Goal: Task Accomplishment & Management: Manage account settings

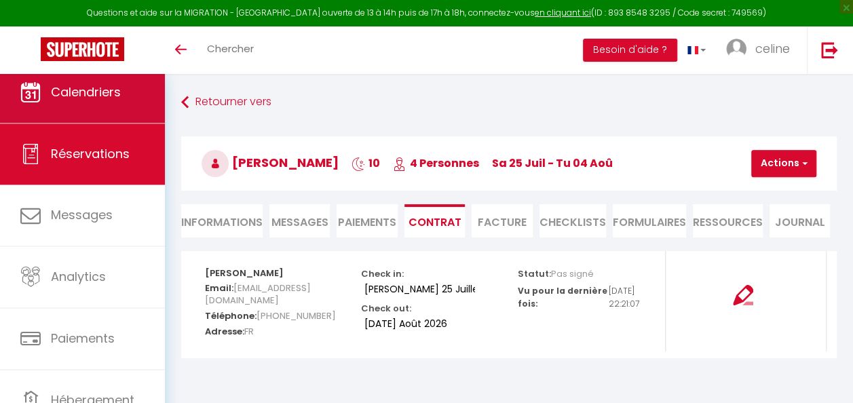
click at [144, 105] on link "Calendriers" at bounding box center [82, 92] width 165 height 61
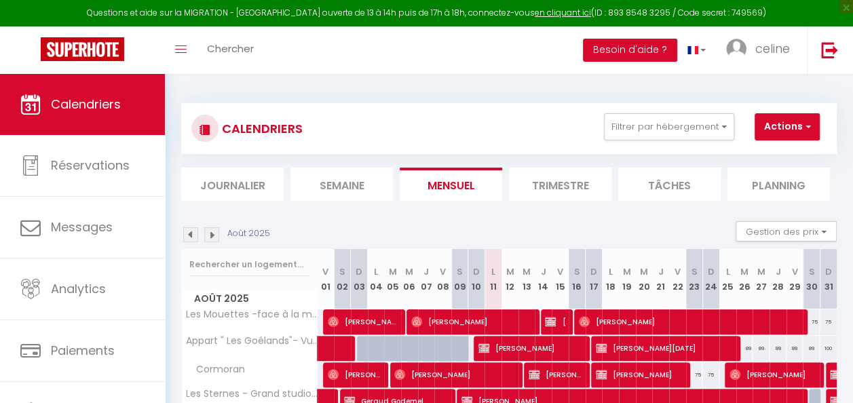
click at [214, 229] on img at bounding box center [211, 234] width 15 height 15
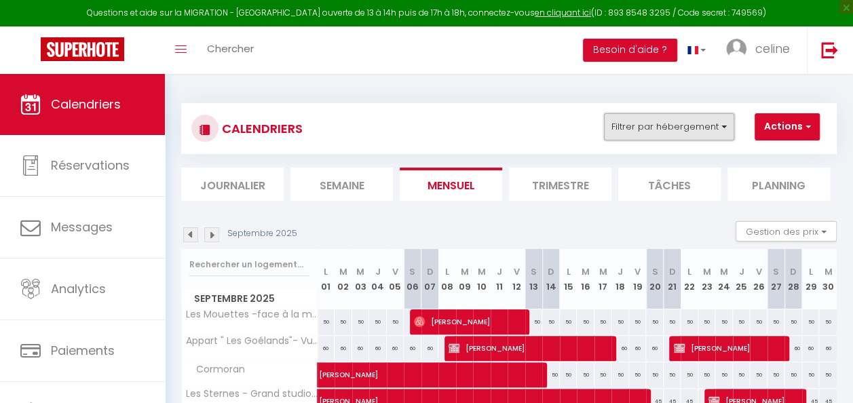
click at [715, 121] on button "Filtrer par hébergement" at bounding box center [669, 126] width 130 height 27
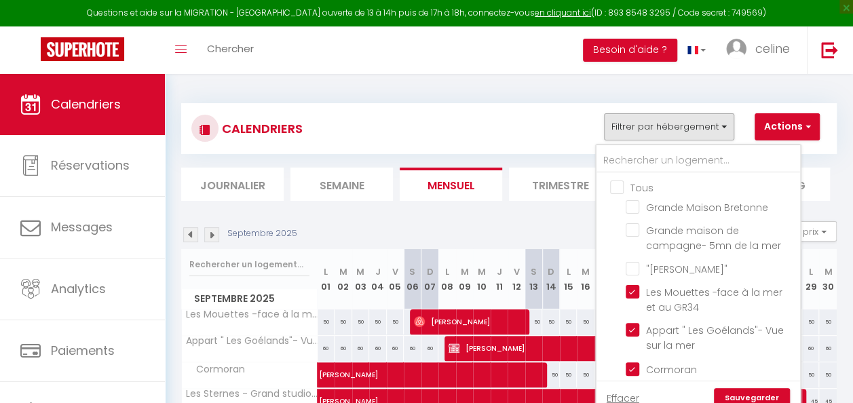
click at [624, 182] on input "Tous" at bounding box center [712, 187] width 204 height 14
checkbox input "true"
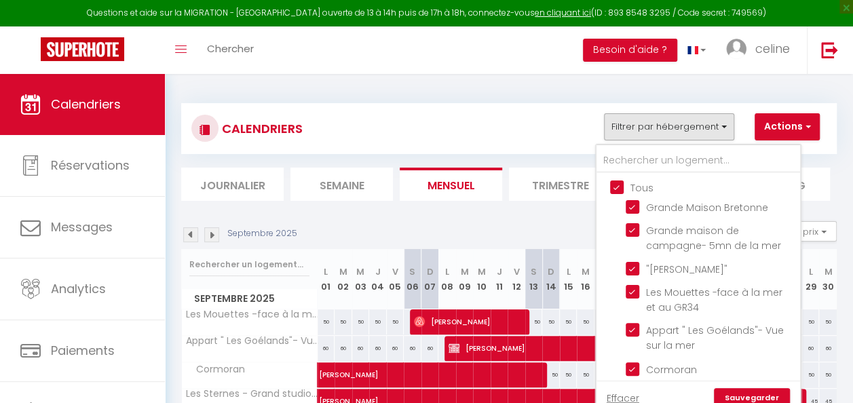
checkbox input "true"
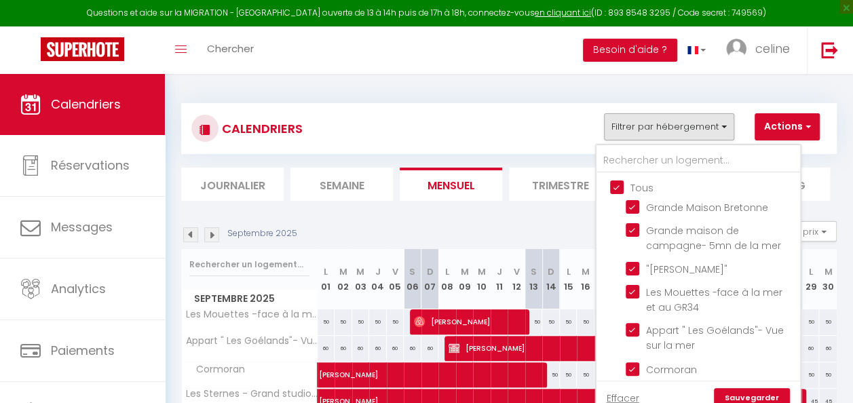
click at [765, 397] on link "Sauvegarder" at bounding box center [752, 398] width 76 height 20
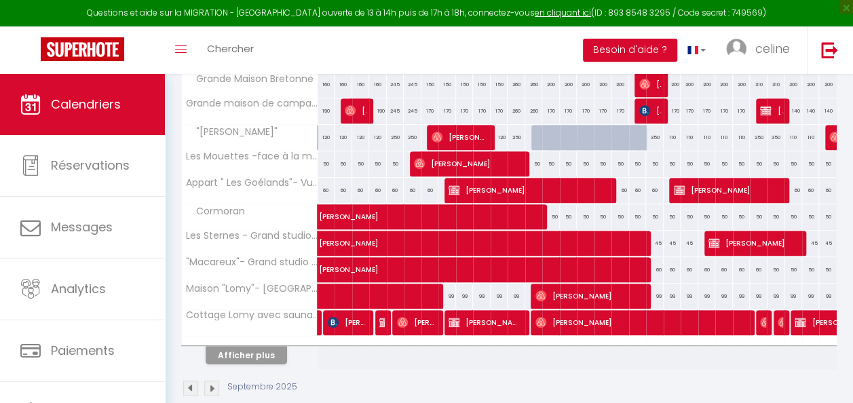
scroll to position [236, 0]
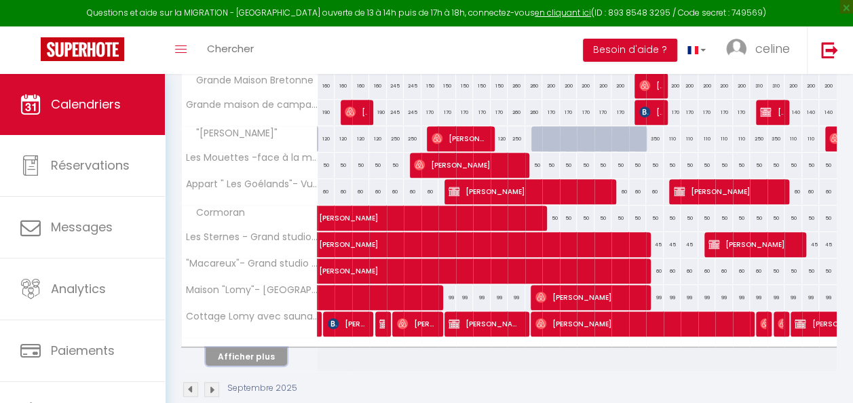
click at [237, 352] on button "Afficher plus" at bounding box center [246, 357] width 81 height 18
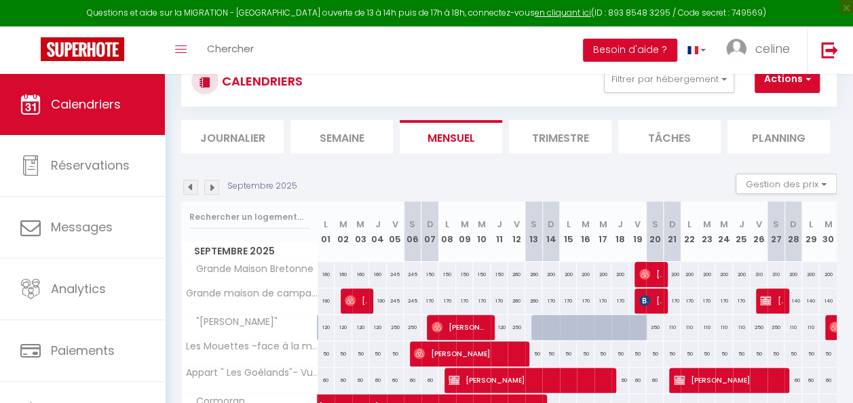
scroll to position [33, 0]
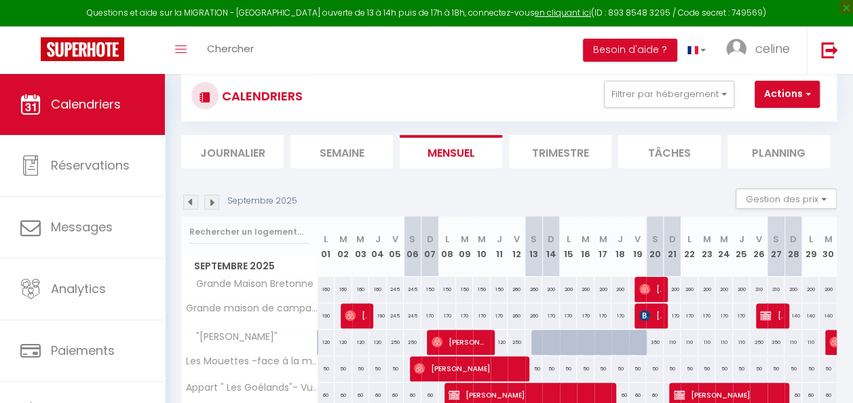
click at [212, 202] on img at bounding box center [211, 202] width 15 height 15
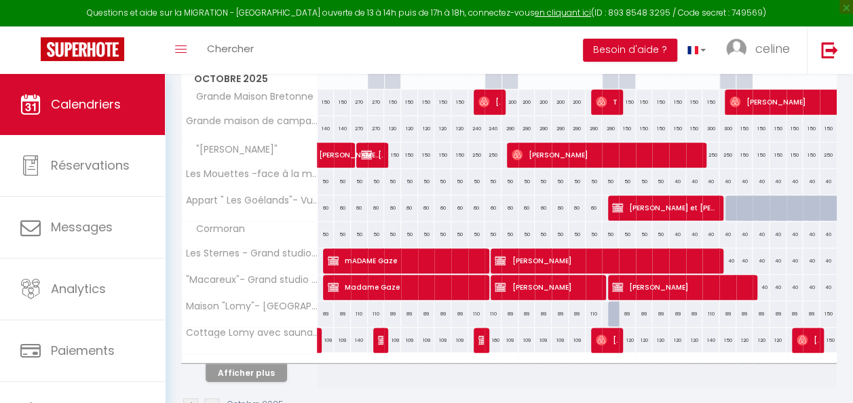
scroll to position [223, 0]
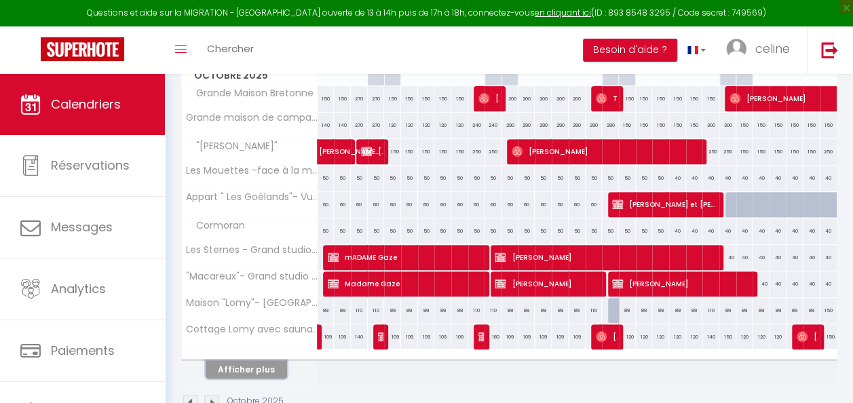
click at [253, 368] on button "Afficher plus" at bounding box center [246, 369] width 81 height 18
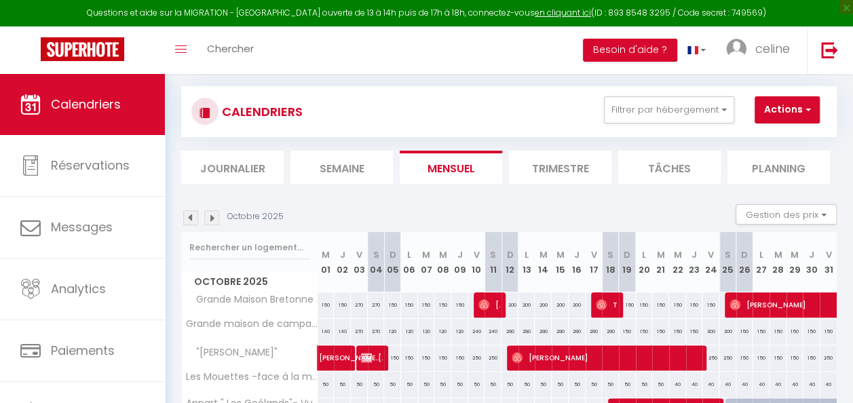
scroll to position [0, 0]
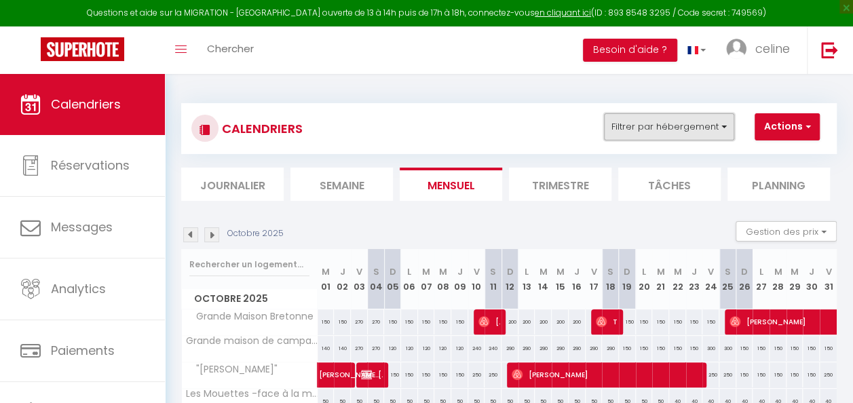
click at [694, 133] on button "Filtrer par hébergement" at bounding box center [669, 126] width 130 height 27
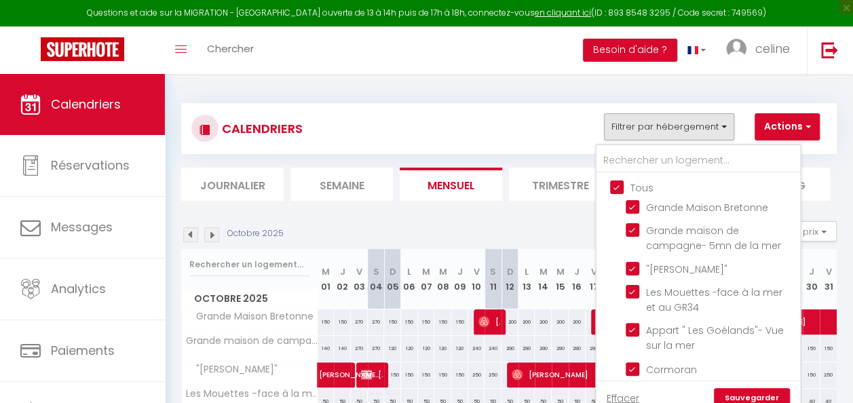
click at [645, 191] on input "Tous" at bounding box center [712, 187] width 204 height 14
checkbox input "false"
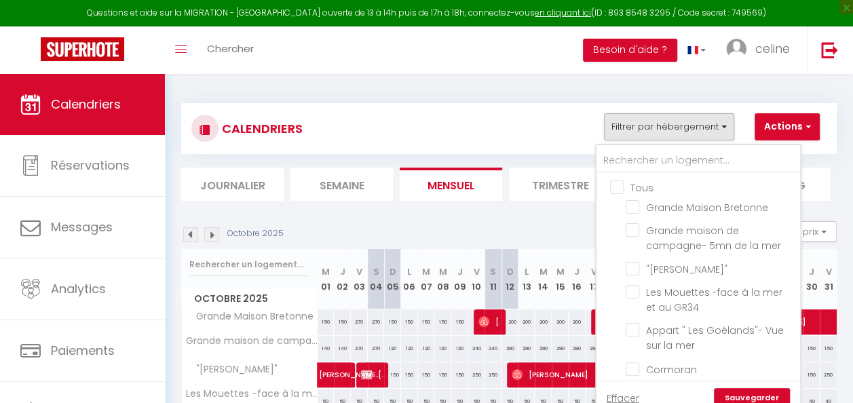
checkbox input "false"
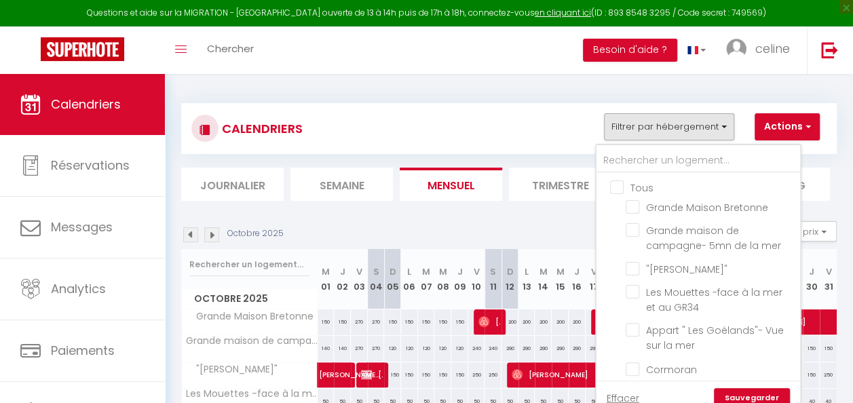
checkbox input "false"
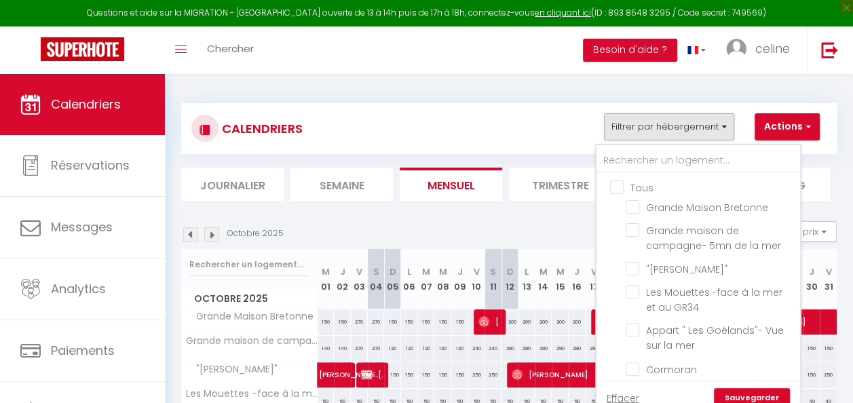
checkbox input "false"
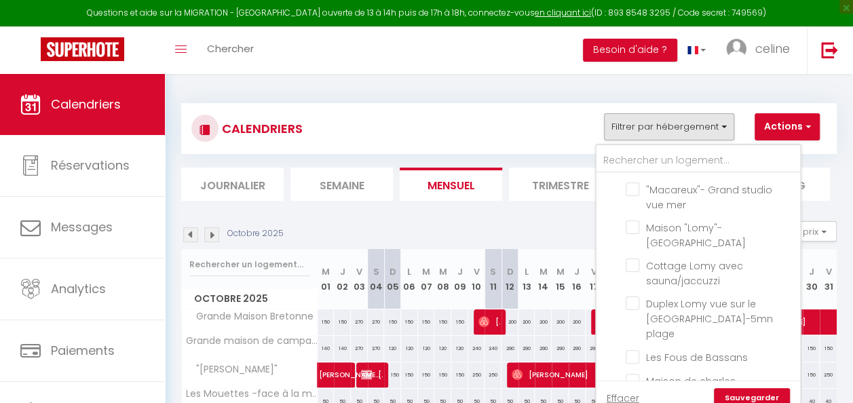
scroll to position [267, 0]
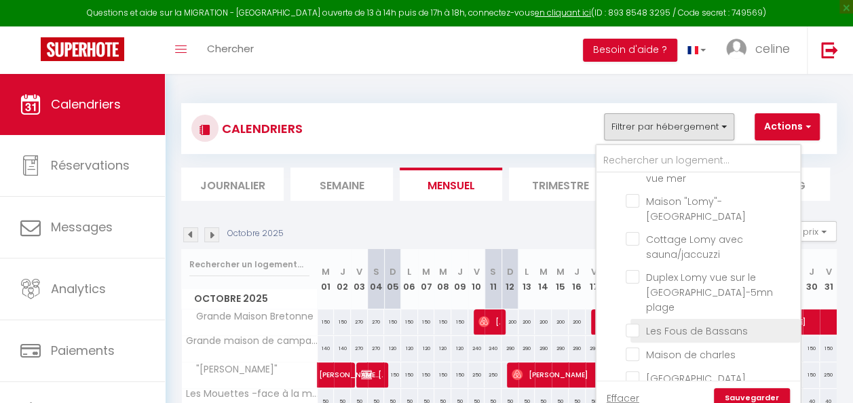
click at [700, 323] on input "Les Fous de Bassans" at bounding box center [711, 330] width 170 height 14
checkbox input "true"
click at [759, 399] on link "Sauvegarder" at bounding box center [752, 398] width 76 height 20
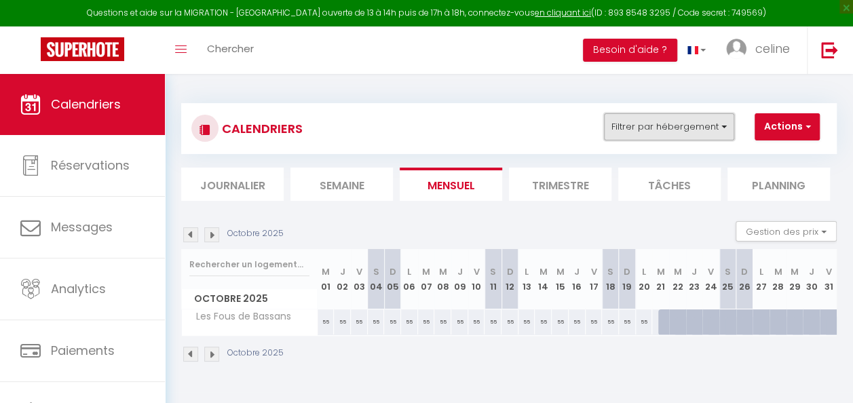
click at [664, 129] on button "Filtrer par hébergement" at bounding box center [669, 126] width 130 height 27
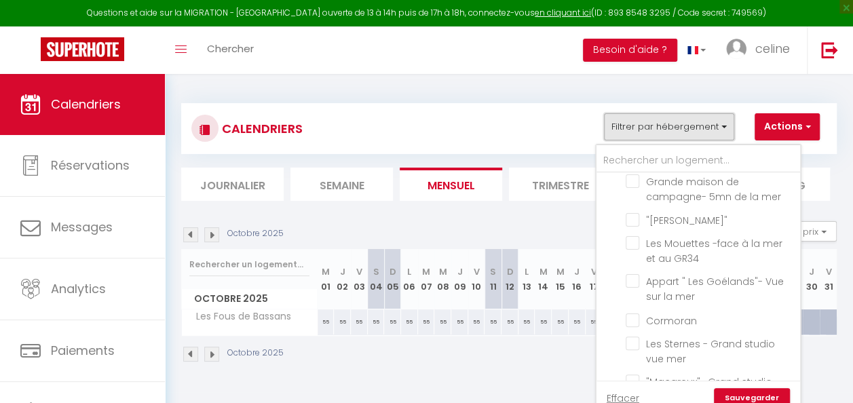
scroll to position [50, 0]
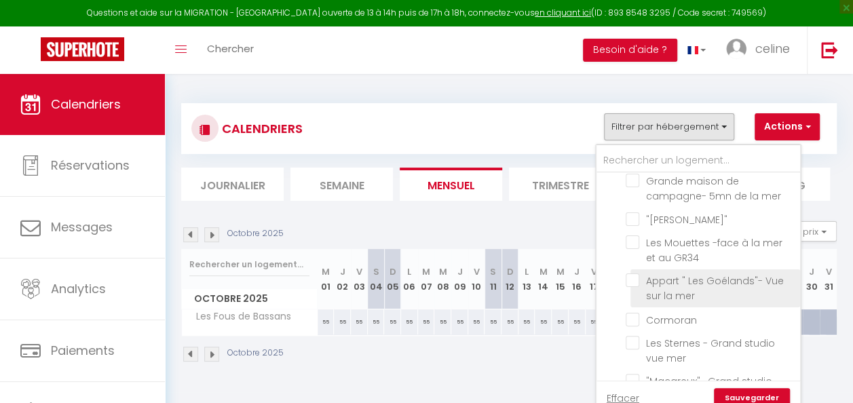
click at [716, 281] on input "Appart " Les Goélands"- Vue sur la mer" at bounding box center [711, 281] width 170 height 14
checkbox input "true"
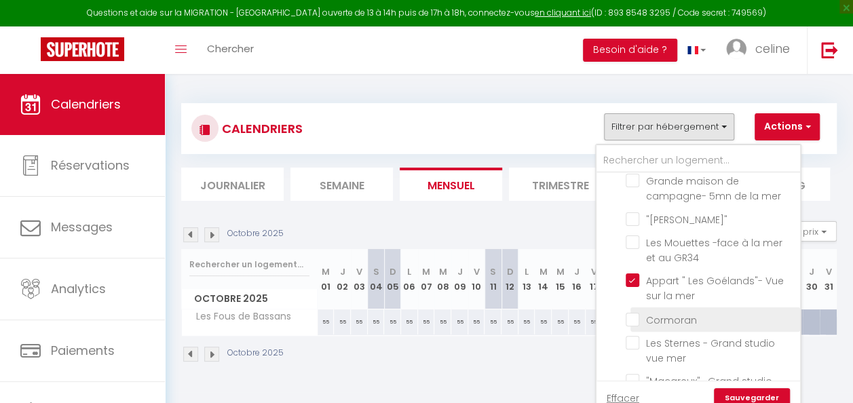
click at [656, 324] on input "Cormoran" at bounding box center [711, 319] width 170 height 14
checkbox input "true"
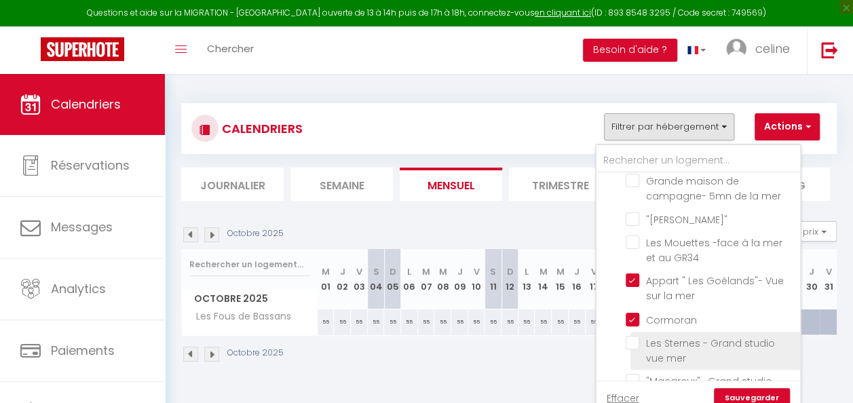
click at [683, 343] on input "Les Sternes - Grand studio vue mer" at bounding box center [711, 343] width 170 height 14
checkbox input "true"
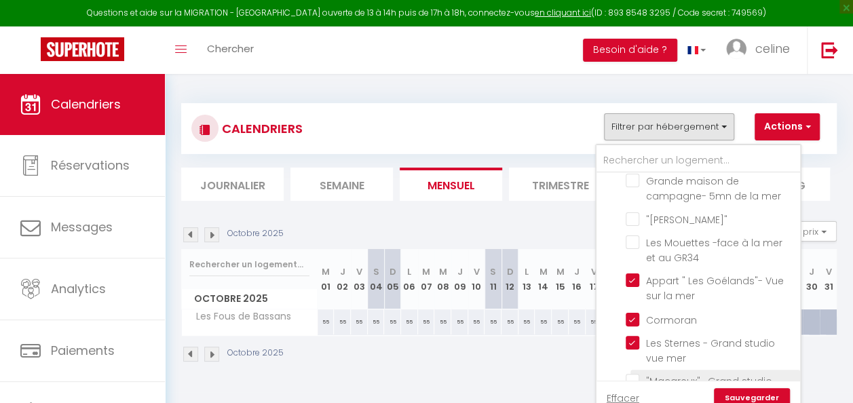
click at [664, 381] on input ""Macareux"- Grand studio vue mer" at bounding box center [711, 381] width 170 height 14
checkbox input "true"
click at [747, 394] on link "Sauvegarder" at bounding box center [752, 398] width 76 height 20
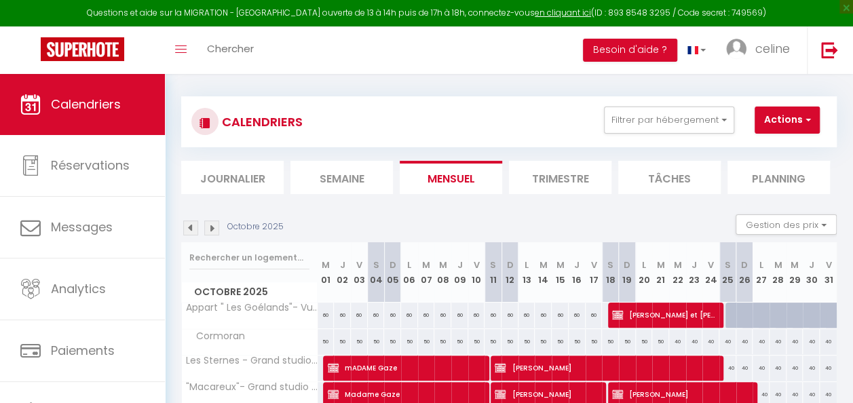
scroll to position [0, 0]
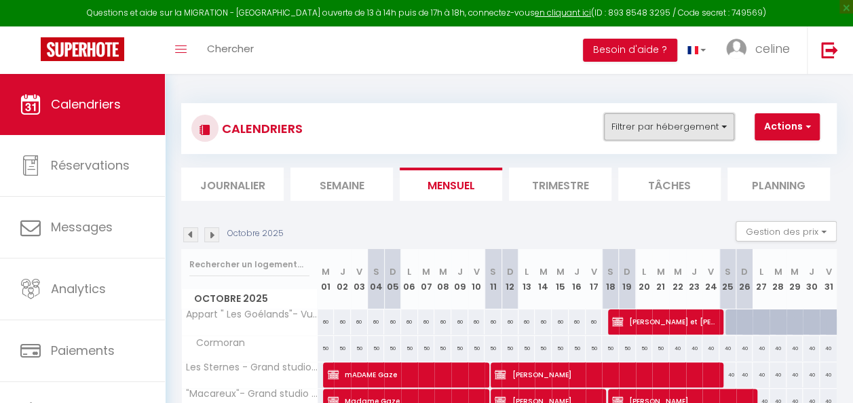
click at [690, 124] on button "Filtrer par hébergement" at bounding box center [669, 126] width 130 height 27
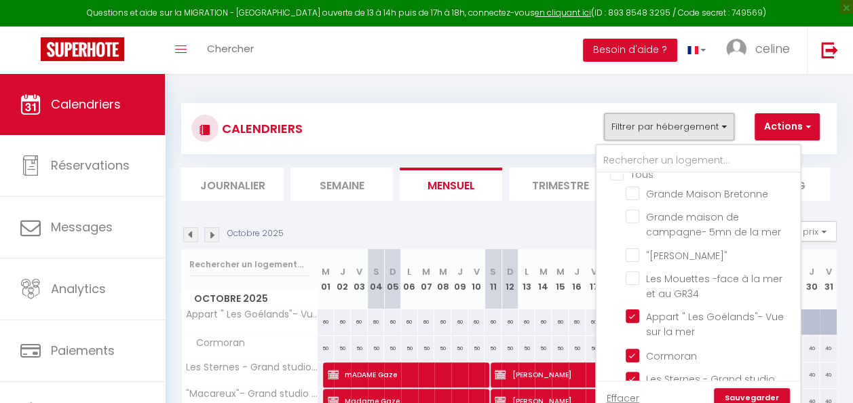
scroll to position [11, 0]
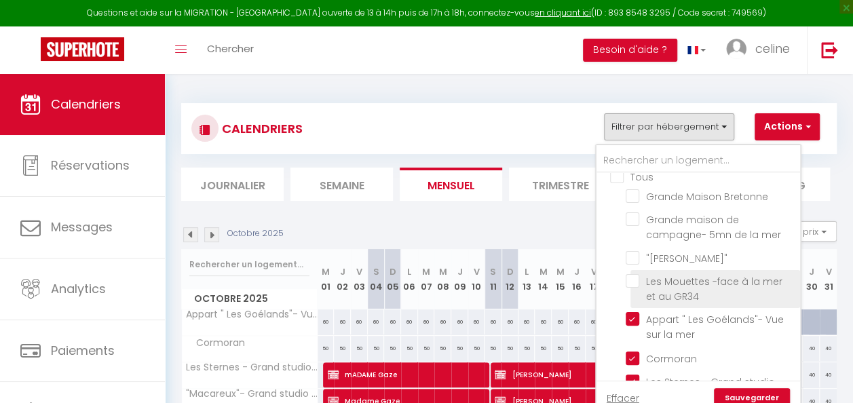
click at [694, 280] on input "Les Mouettes -face à la mer et au GR34" at bounding box center [711, 281] width 170 height 14
checkbox input "true"
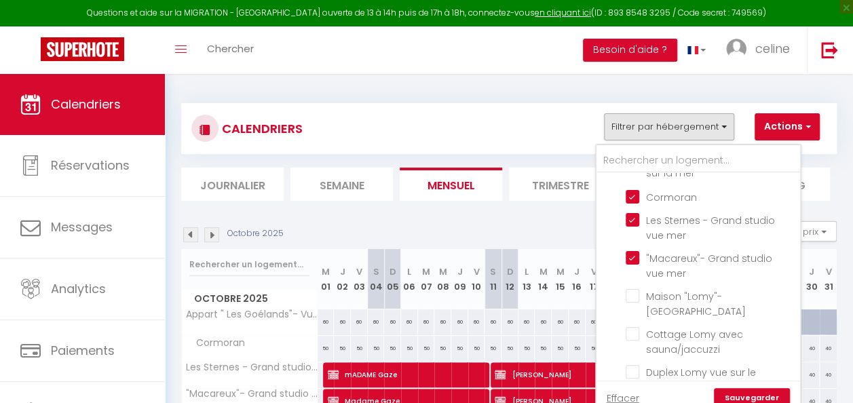
scroll to position [171, 0]
click at [755, 398] on link "Sauvegarder" at bounding box center [752, 398] width 76 height 20
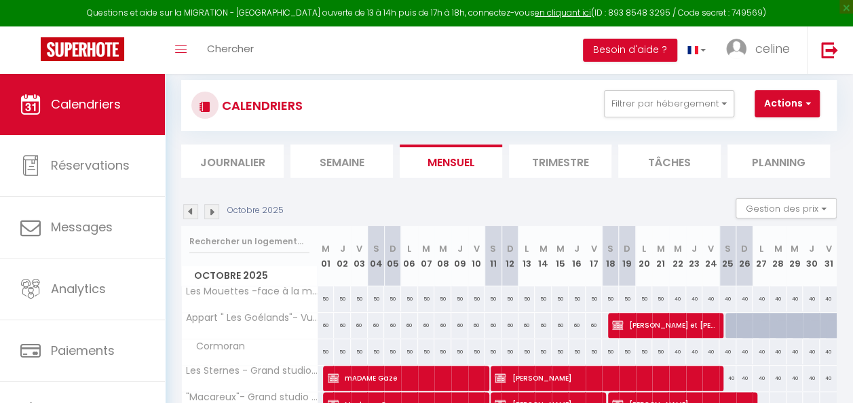
scroll to position [22, 0]
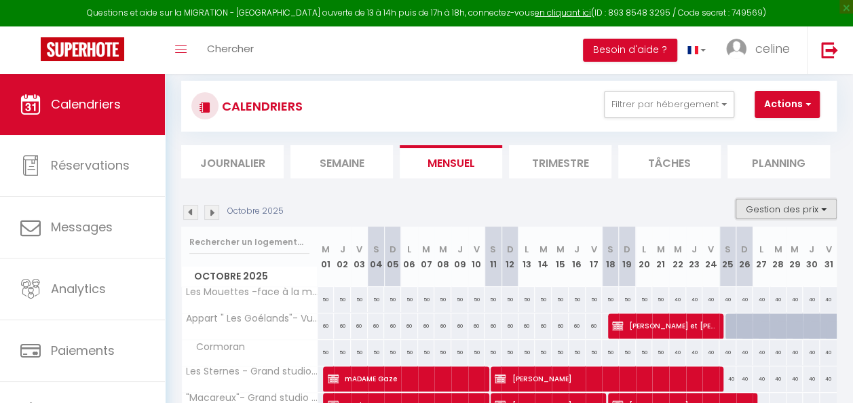
click at [812, 212] on button "Gestion des prix" at bounding box center [786, 209] width 101 height 20
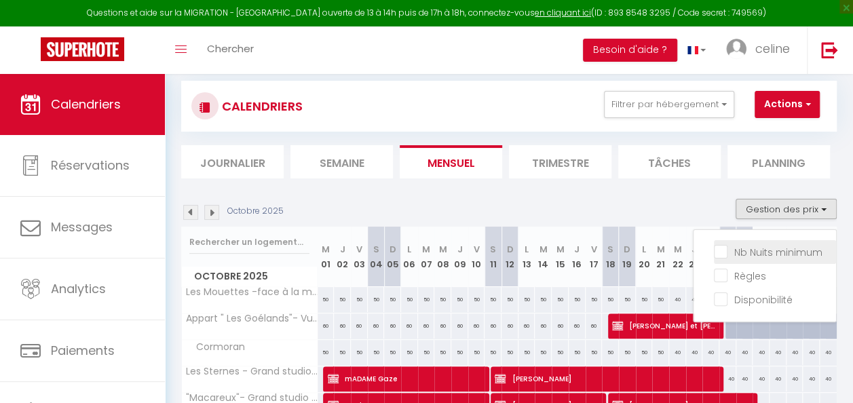
click at [757, 250] on input "Nb Nuits minimum" at bounding box center [775, 251] width 122 height 14
checkbox input "true"
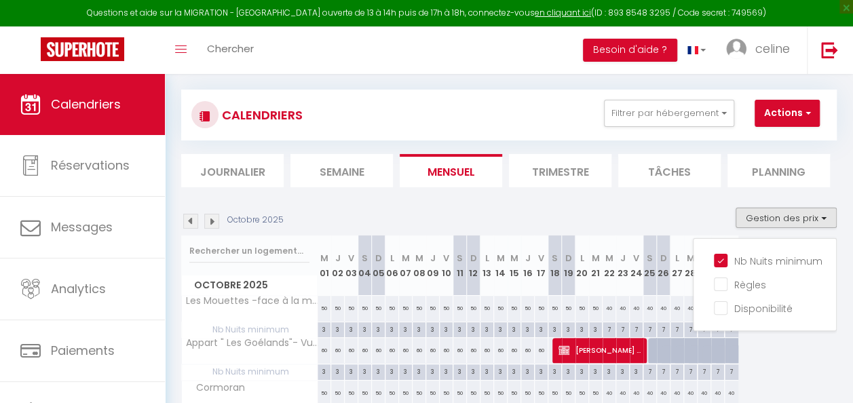
scroll to position [1, 0]
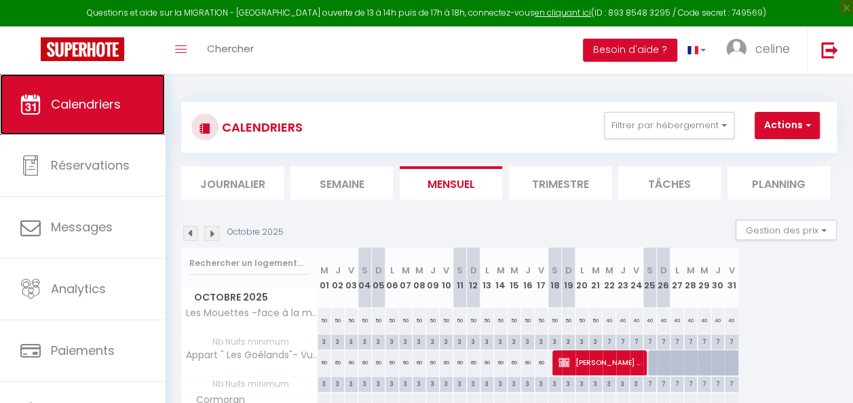
click at [79, 92] on link "Calendriers" at bounding box center [82, 104] width 165 height 61
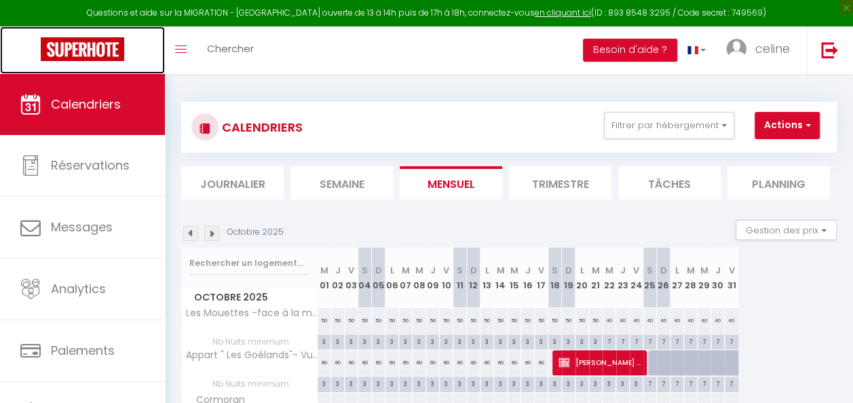
click at [68, 49] on img at bounding box center [82, 49] width 83 height 24
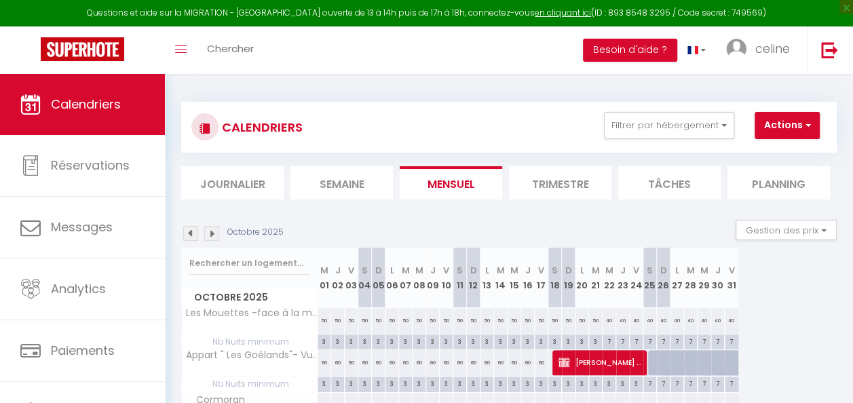
click at [191, 236] on img at bounding box center [190, 233] width 15 height 15
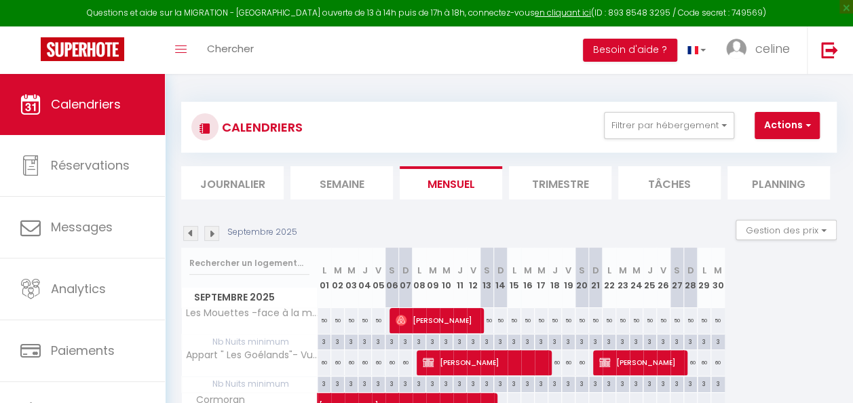
click at [191, 236] on img at bounding box center [190, 233] width 15 height 15
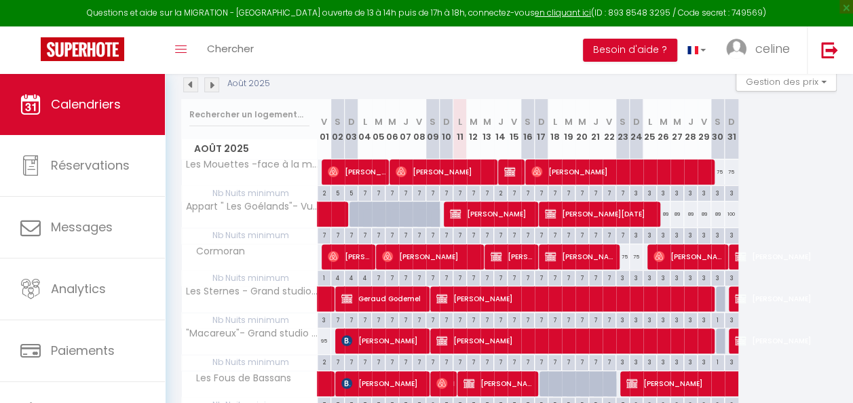
scroll to position [149, 0]
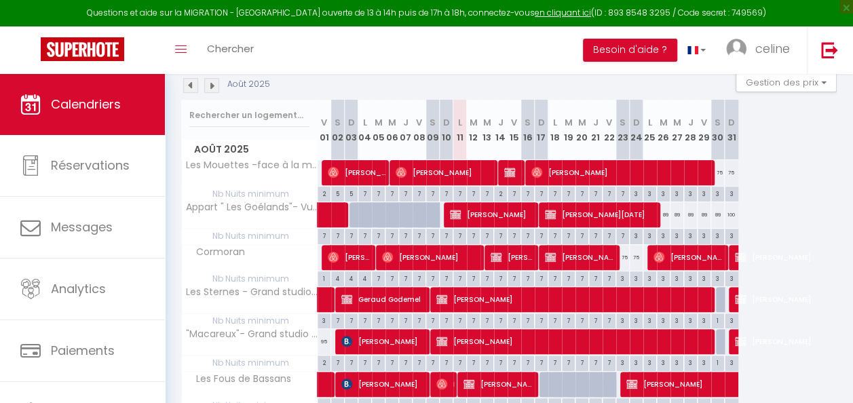
click at [619, 279] on div "3" at bounding box center [622, 277] width 13 height 13
type input "3"
type input "Sam 23 Août 2025"
type input "Dim 24 Août 2025"
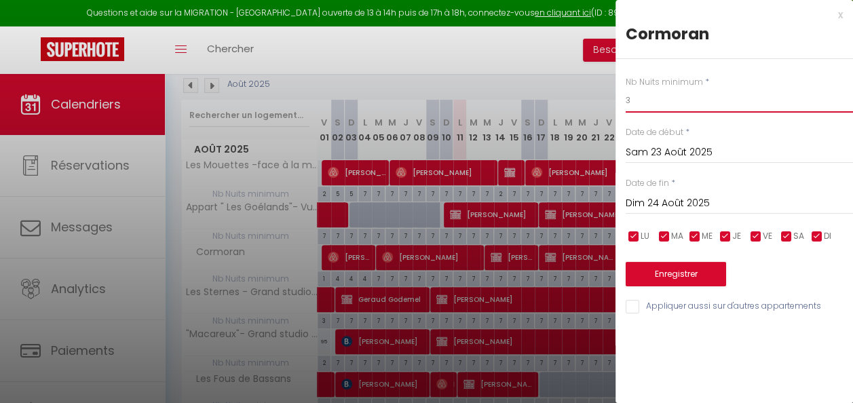
click at [656, 108] on input "3" at bounding box center [739, 100] width 227 height 24
type input "2"
click at [711, 273] on button "Enregistrer" at bounding box center [676, 274] width 100 height 24
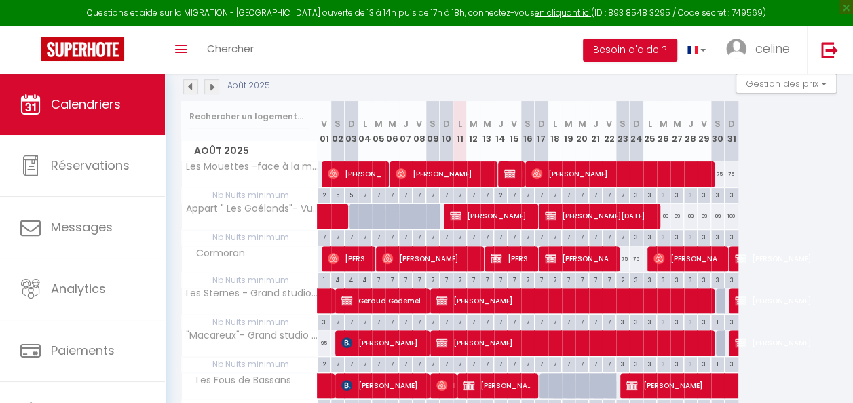
scroll to position [143, 0]
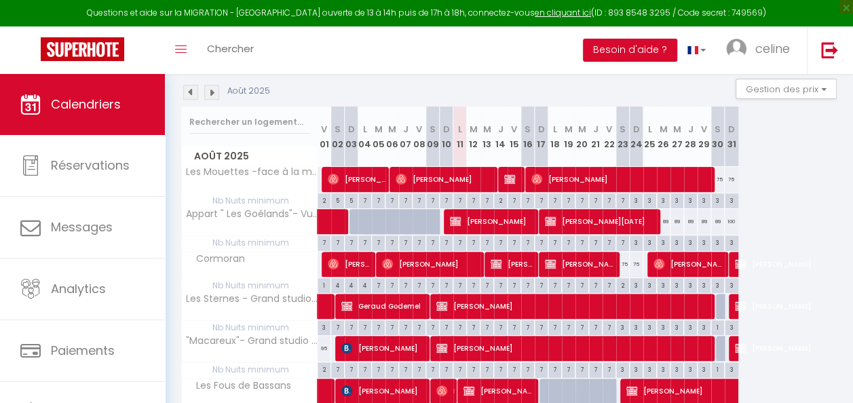
click at [215, 90] on img at bounding box center [211, 92] width 15 height 15
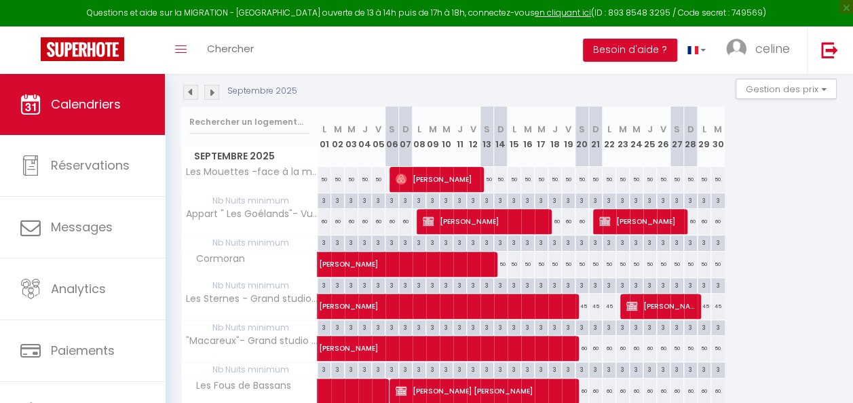
click at [190, 96] on img at bounding box center [190, 92] width 15 height 15
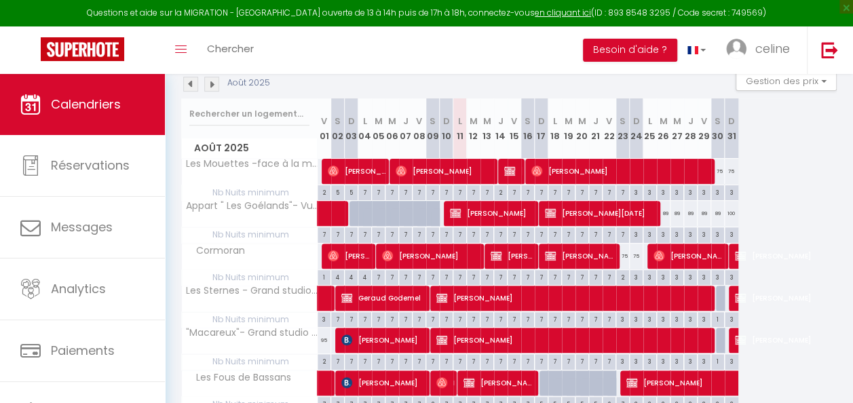
scroll to position [150, 0]
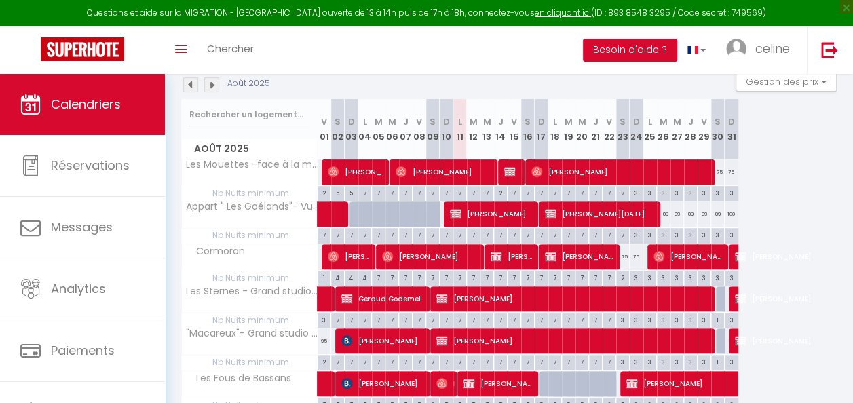
click at [666, 213] on div "89" at bounding box center [664, 214] width 14 height 25
type input "89"
type input "[DATE] Août 2025"
type input "Mer 27 Août 2025"
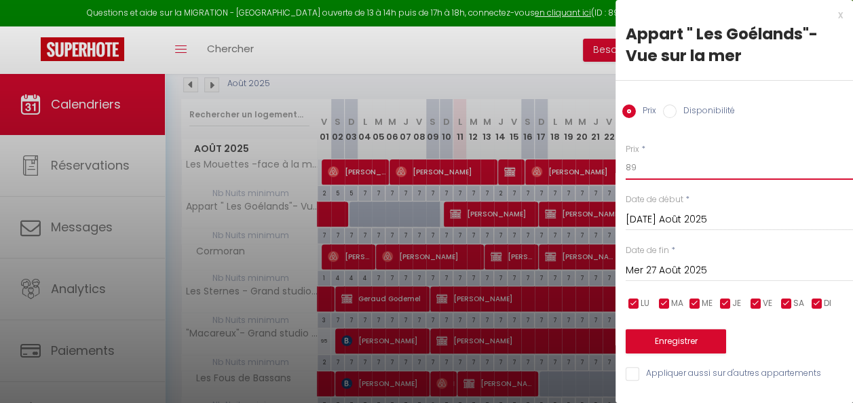
click at [711, 159] on input "89" at bounding box center [739, 167] width 227 height 24
type input "8"
type input "79"
click at [714, 267] on input "Mer 27 Août 2025" at bounding box center [739, 271] width 227 height 18
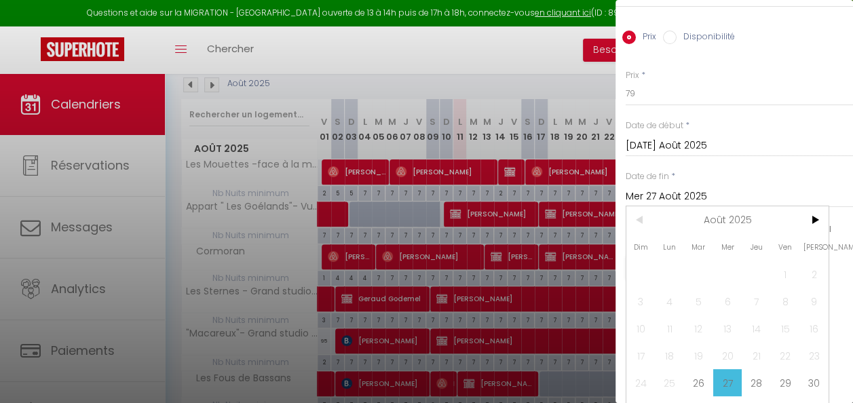
scroll to position [105, 0]
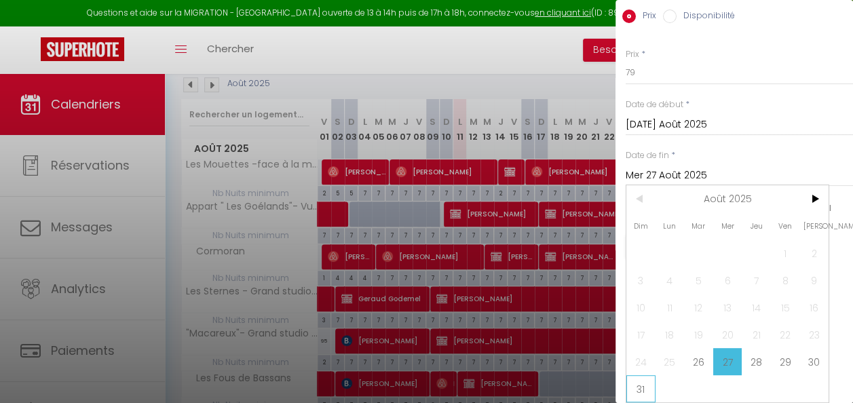
click at [642, 384] on span "31" at bounding box center [640, 388] width 29 height 27
type input "Dim 31 Août 2025"
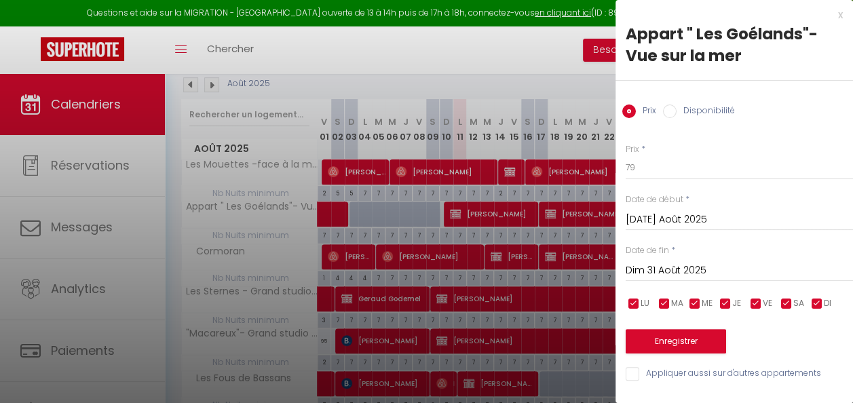
scroll to position [2, 0]
click at [690, 329] on button "Enregistrer" at bounding box center [676, 341] width 100 height 24
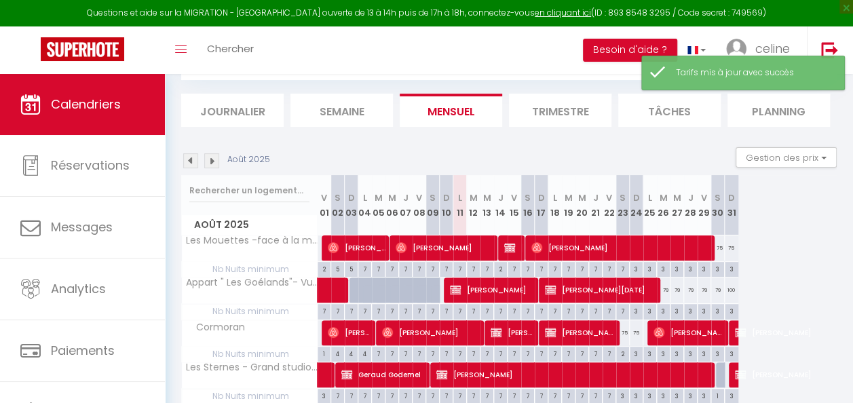
scroll to position [150, 0]
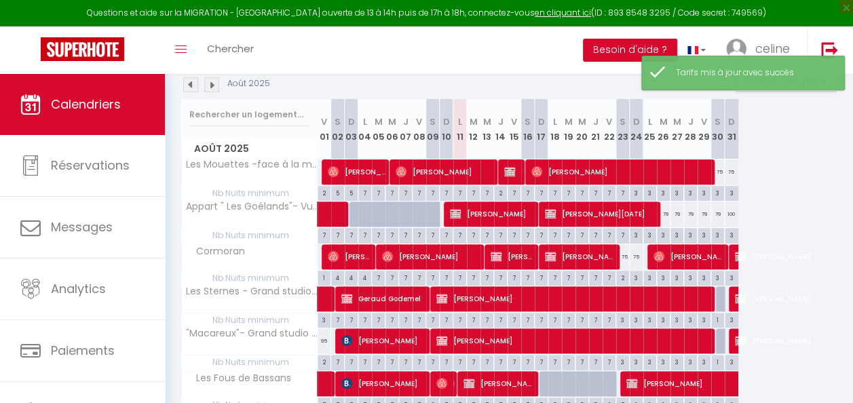
click at [730, 219] on div "100" at bounding box center [732, 214] width 14 height 25
type input "100"
type input "Dim 31 Août 2025"
type input "Lun 01 Septembre 2025"
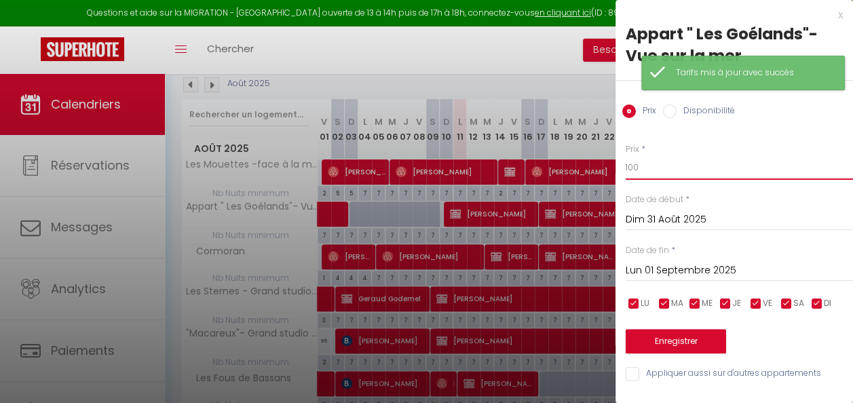
click at [657, 163] on input "100" at bounding box center [739, 167] width 227 height 24
type input "1"
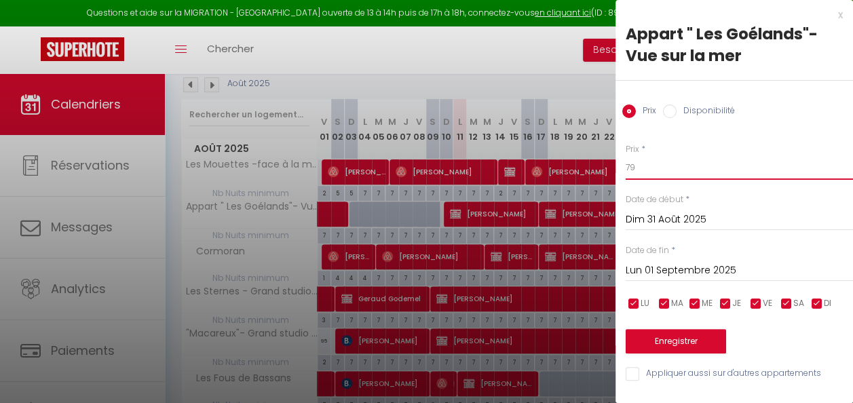
type input "79"
click at [702, 336] on button "Enregistrer" at bounding box center [676, 341] width 100 height 24
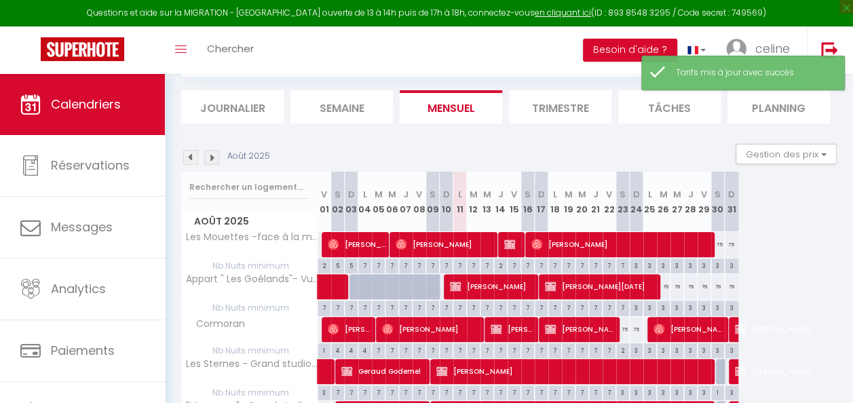
scroll to position [77, 0]
click at [219, 156] on img at bounding box center [211, 157] width 15 height 15
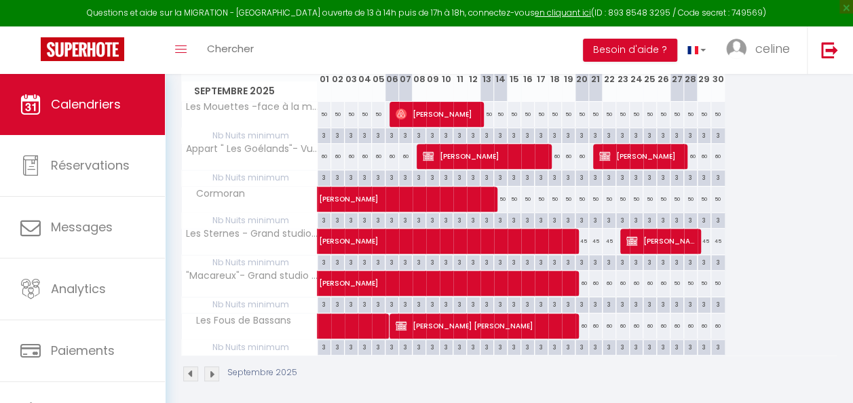
scroll to position [159, 0]
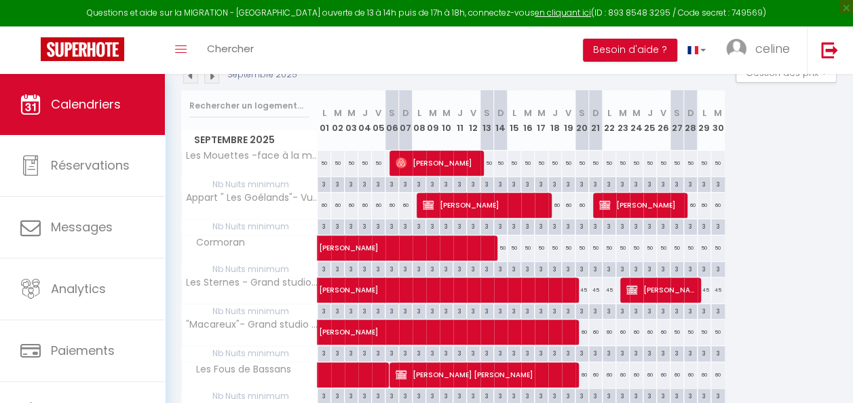
click at [211, 77] on img at bounding box center [211, 76] width 15 height 15
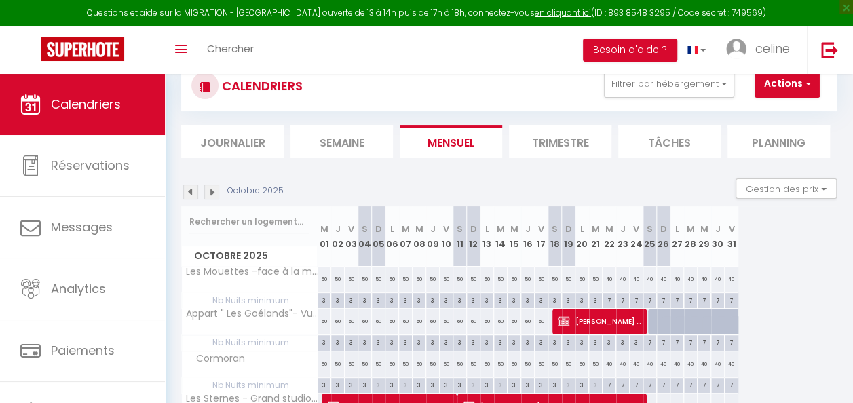
scroll to position [43, 0]
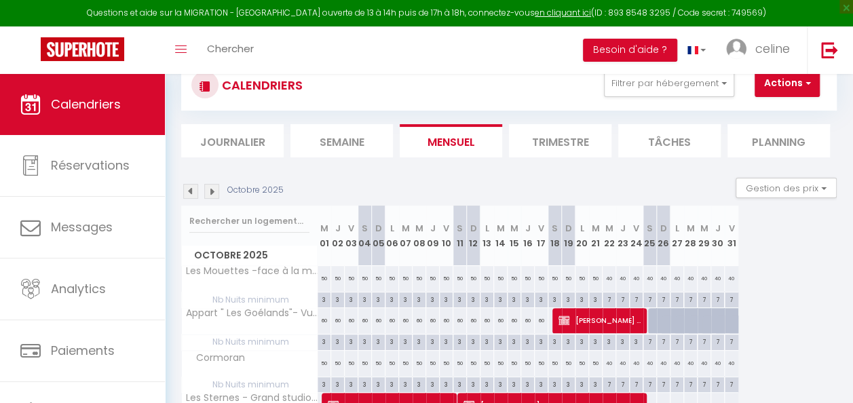
click at [217, 196] on img at bounding box center [211, 191] width 15 height 15
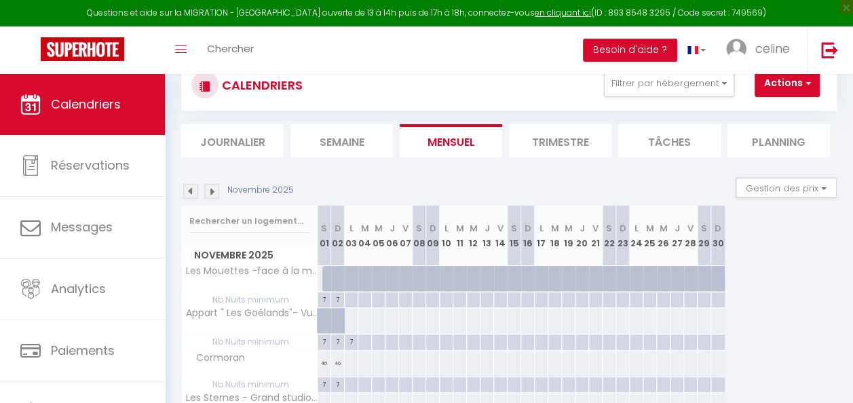
click at [191, 195] on img at bounding box center [190, 191] width 15 height 15
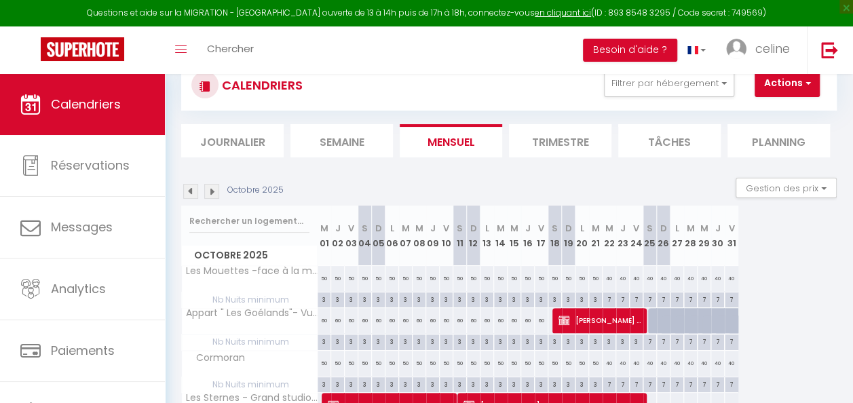
click at [191, 195] on img at bounding box center [190, 191] width 15 height 15
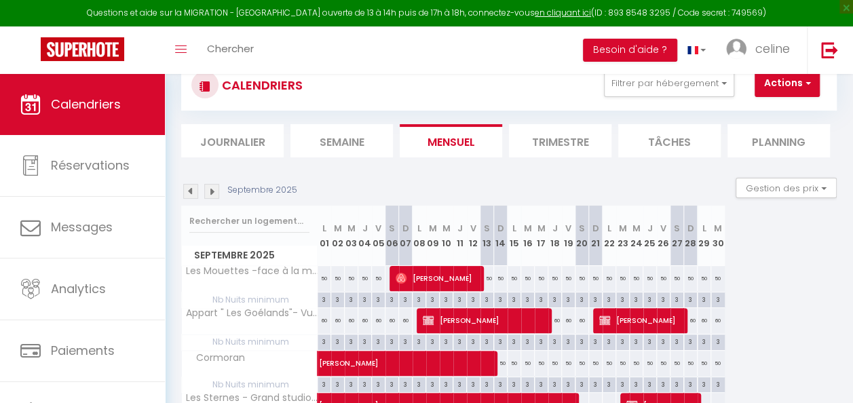
click at [191, 195] on img at bounding box center [190, 191] width 15 height 15
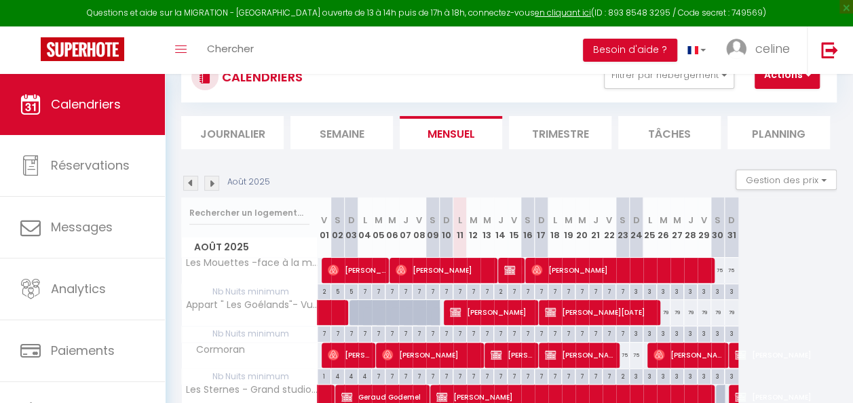
scroll to position [53, 0]
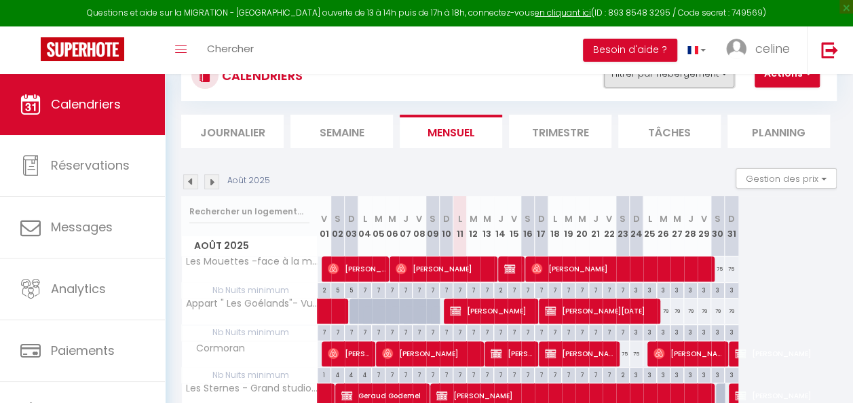
click at [710, 86] on button "Filtrer par hébergement" at bounding box center [669, 73] width 130 height 27
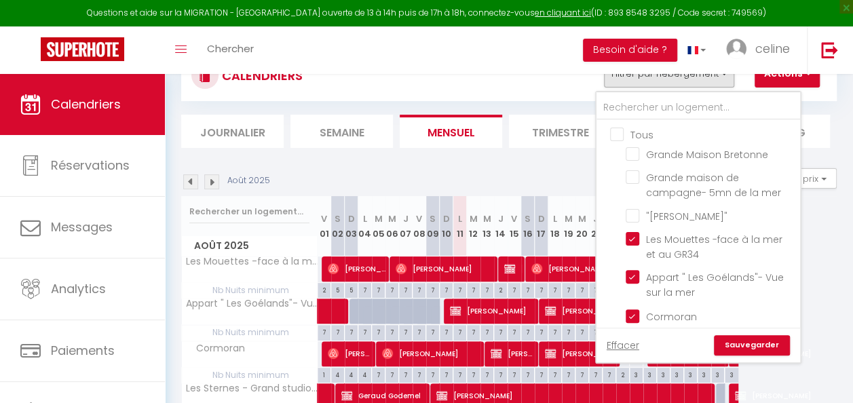
click at [622, 134] on input "Tous" at bounding box center [712, 134] width 204 height 14
checkbox input "true"
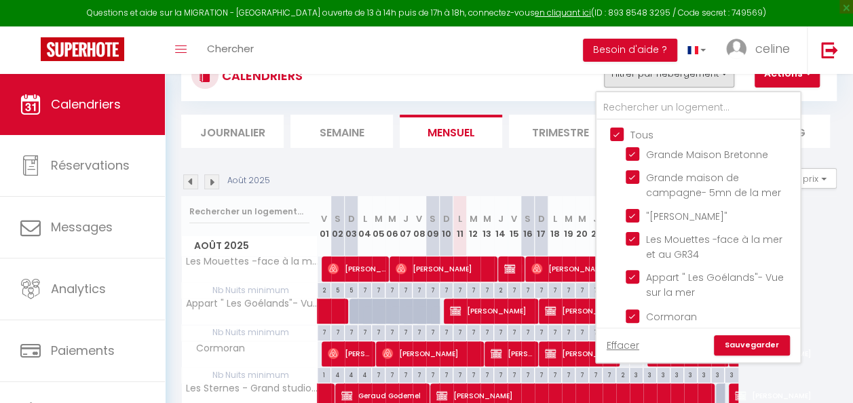
checkbox input "true"
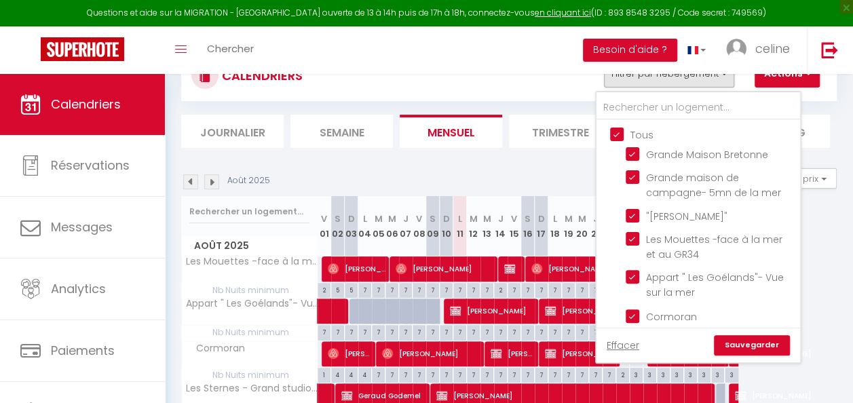
click at [622, 134] on input "Tous" at bounding box center [712, 134] width 204 height 14
checkbox input "false"
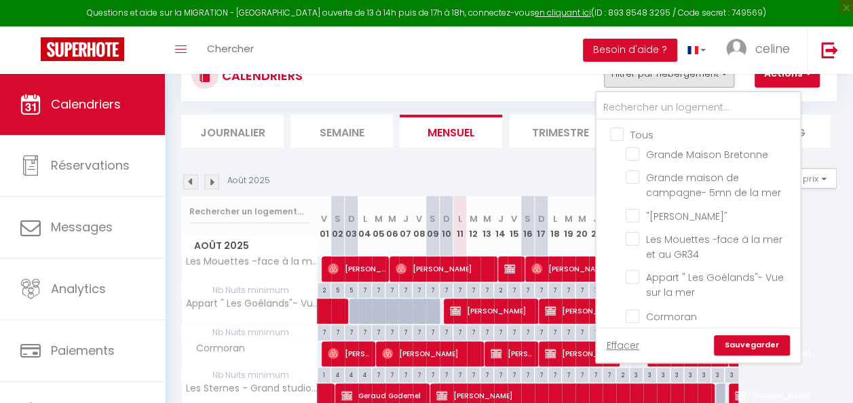
checkbox input "false"
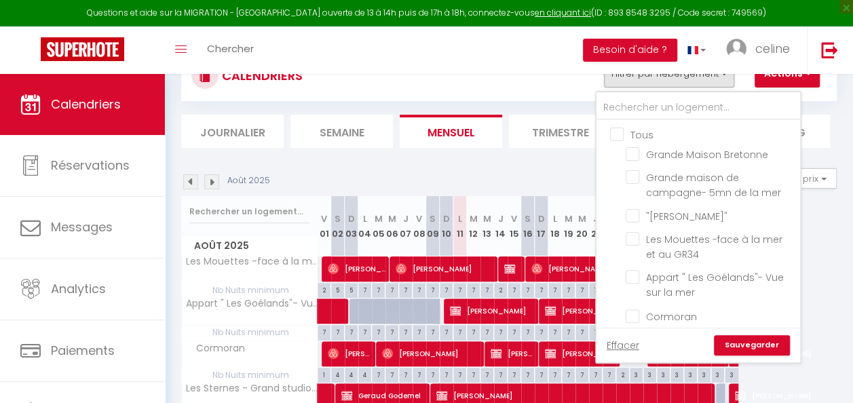
checkbox input "false"
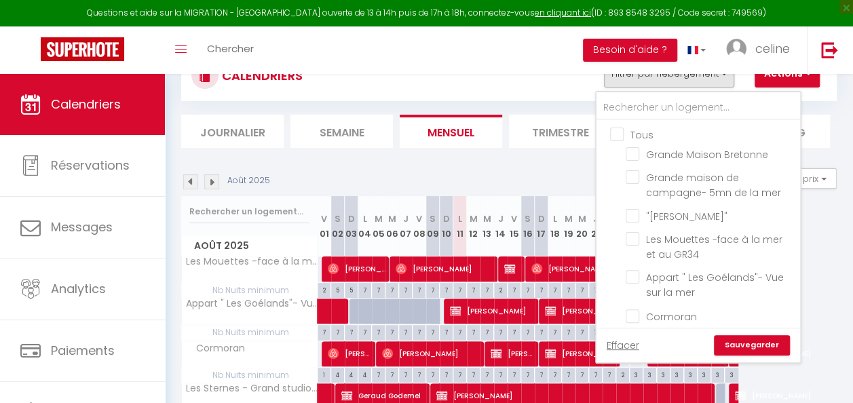
checkbox input "false"
click at [635, 151] on input "Grande Maison Bretonne" at bounding box center [711, 154] width 170 height 14
checkbox input "true"
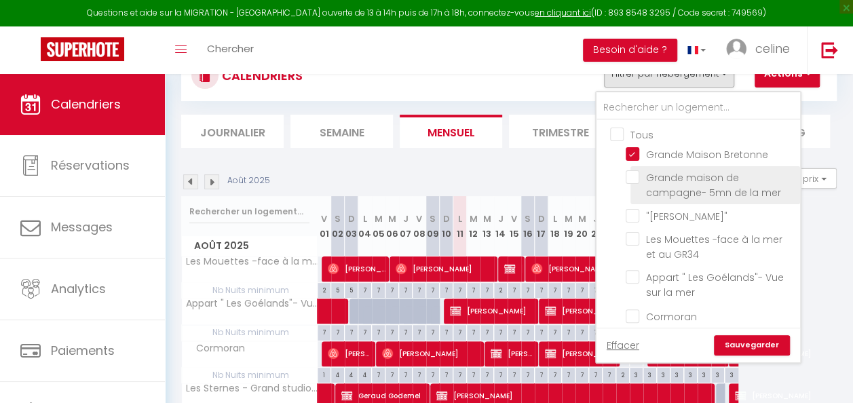
click at [636, 175] on input "Grande maison de campagne- 5mn de la mer" at bounding box center [711, 177] width 170 height 14
checkbox input "true"
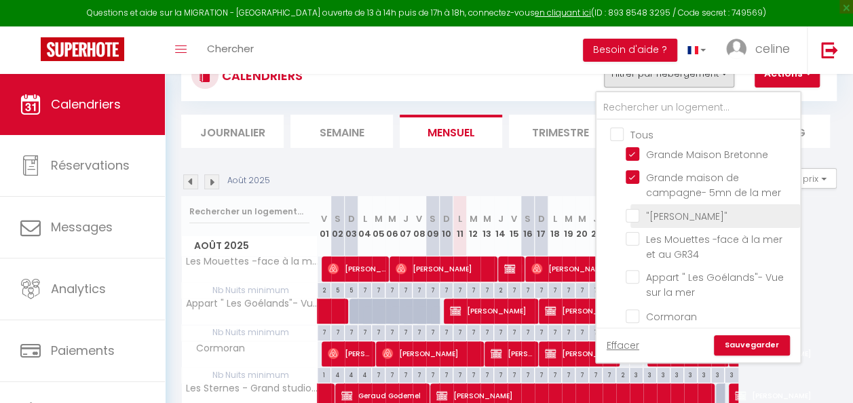
click at [639, 212] on input ""[PERSON_NAME]"" at bounding box center [711, 215] width 170 height 14
checkbox input "true"
click at [747, 339] on link "Sauvegarder" at bounding box center [752, 345] width 76 height 20
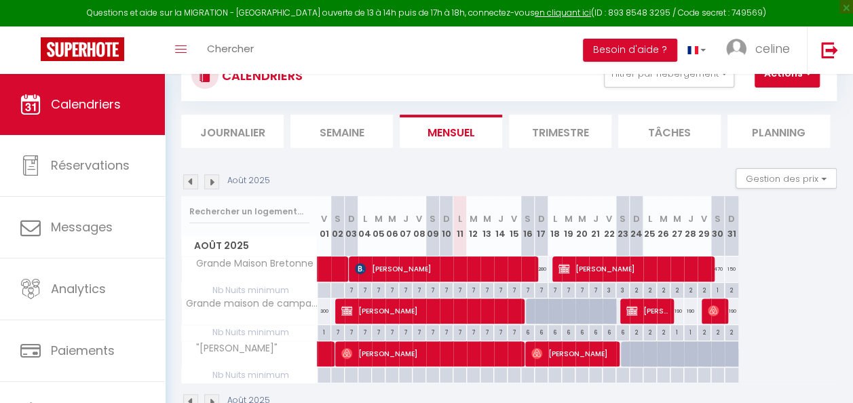
click at [210, 180] on img at bounding box center [211, 181] width 15 height 15
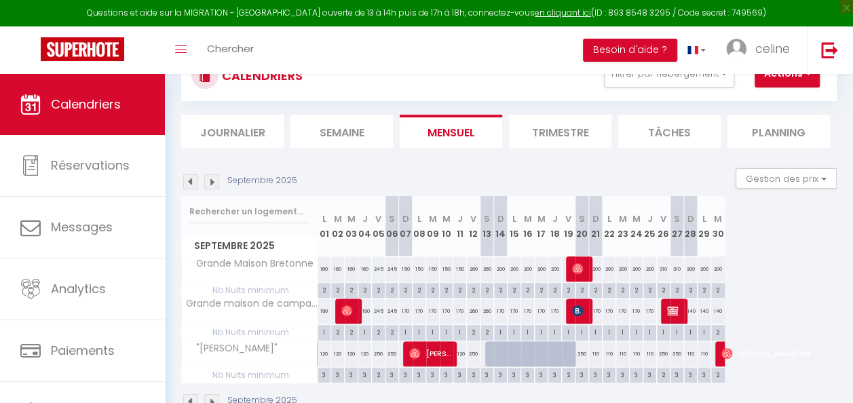
click at [215, 185] on img at bounding box center [211, 181] width 15 height 15
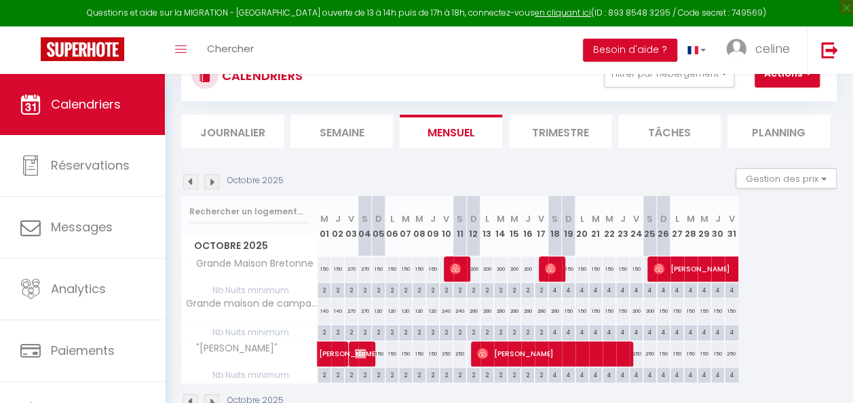
click at [210, 179] on img at bounding box center [211, 181] width 15 height 15
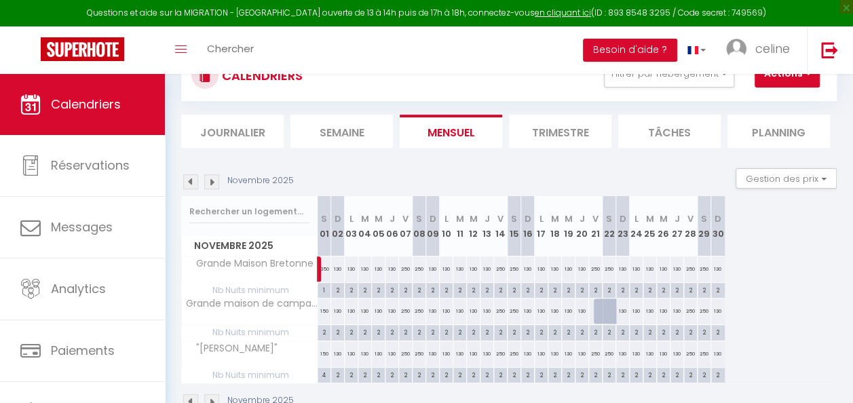
click at [193, 179] on img at bounding box center [190, 181] width 15 height 15
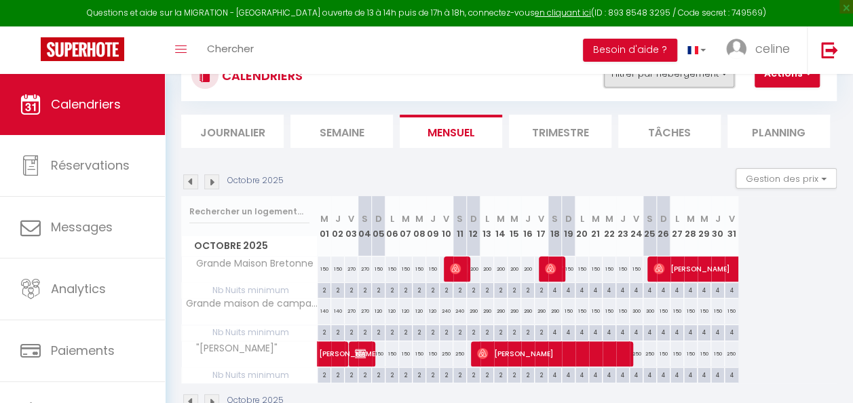
click at [719, 80] on button "Filtrer par hébergement" at bounding box center [669, 73] width 130 height 27
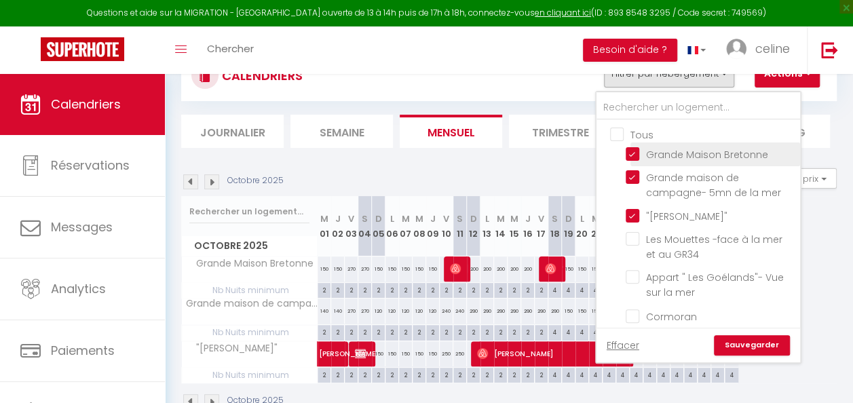
click at [639, 152] on input "Grande Maison Bretonne" at bounding box center [711, 154] width 170 height 14
checkbox input "false"
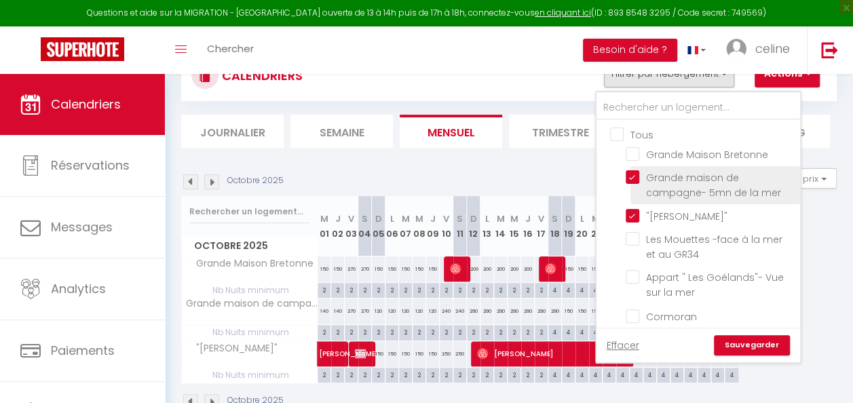
click at [637, 167] on li "Grande maison de campagne- 5mn de la mer" at bounding box center [716, 185] width 170 height 38
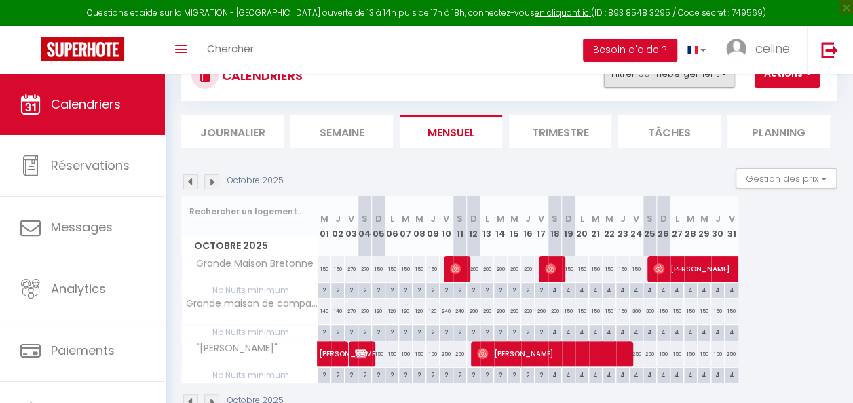
click at [643, 84] on button "Filtrer par hébergement" at bounding box center [669, 73] width 130 height 27
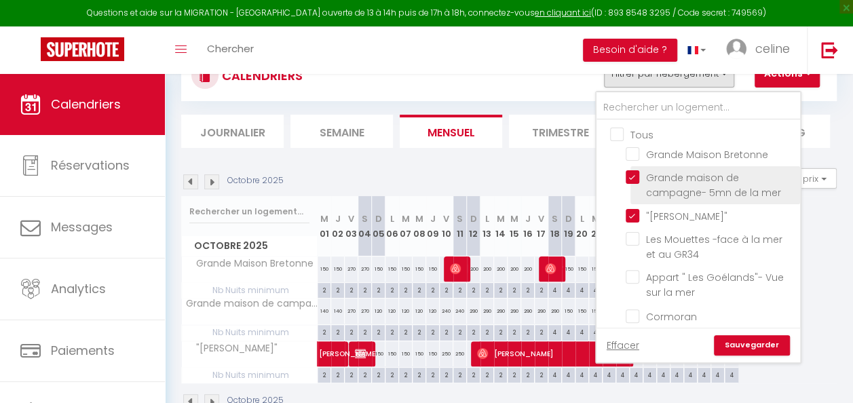
click at [636, 171] on input "Grande maison de campagne- 5mn de la mer" at bounding box center [711, 177] width 170 height 14
checkbox input "false"
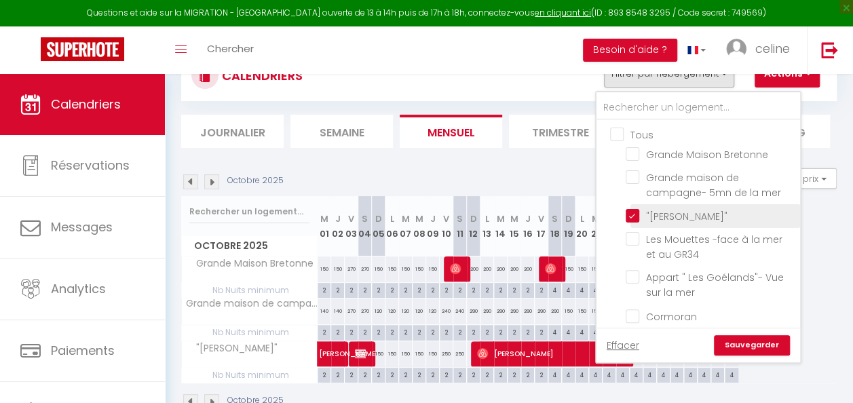
click at [637, 209] on input ""[PERSON_NAME]"" at bounding box center [711, 215] width 170 height 14
checkbox input "false"
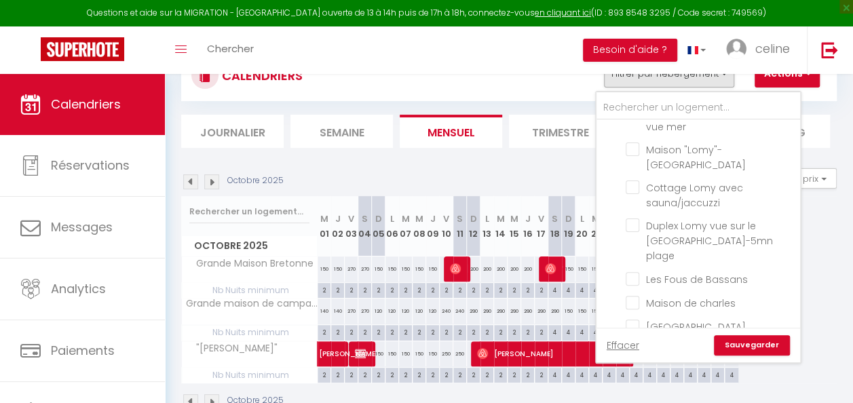
scroll to position [267, 0]
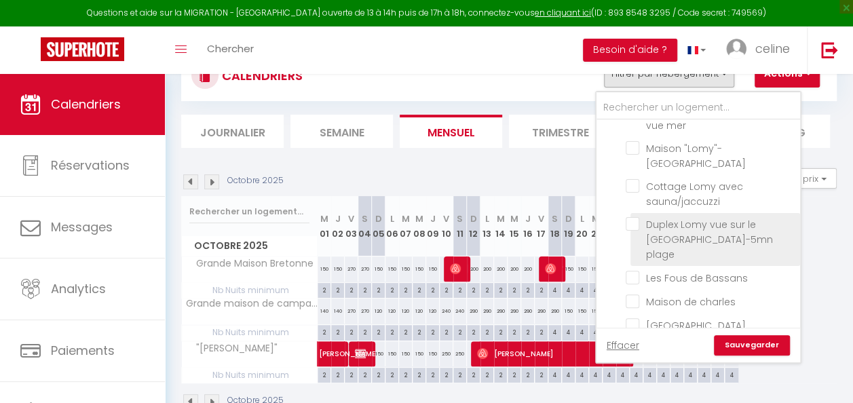
click at [637, 220] on input "Duplex Lomy vue sur le [GEOGRAPHIC_DATA]-5mn plage" at bounding box center [711, 224] width 170 height 14
checkbox input "true"
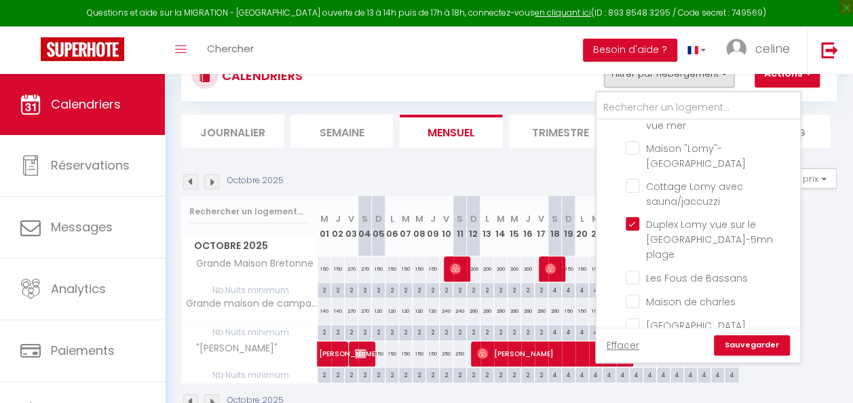
click at [760, 342] on link "Sauvegarder" at bounding box center [752, 345] width 76 height 20
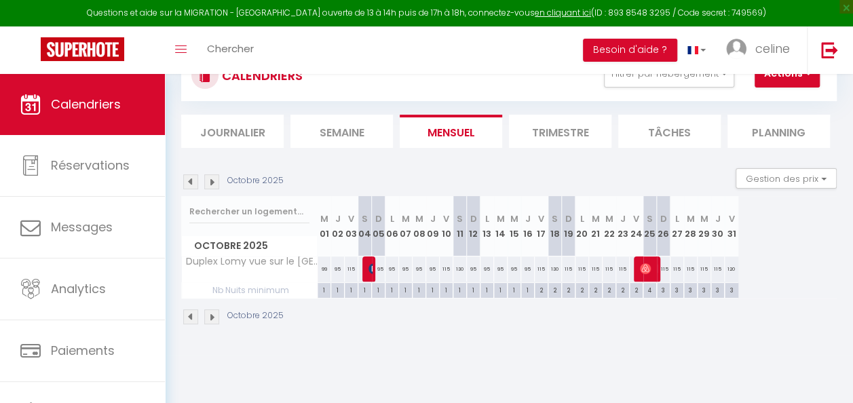
click at [195, 186] on img at bounding box center [190, 181] width 15 height 15
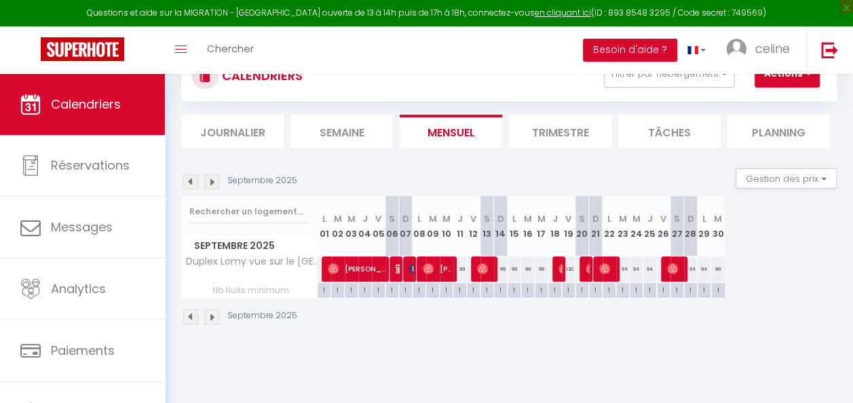
click at [195, 186] on img at bounding box center [190, 181] width 15 height 15
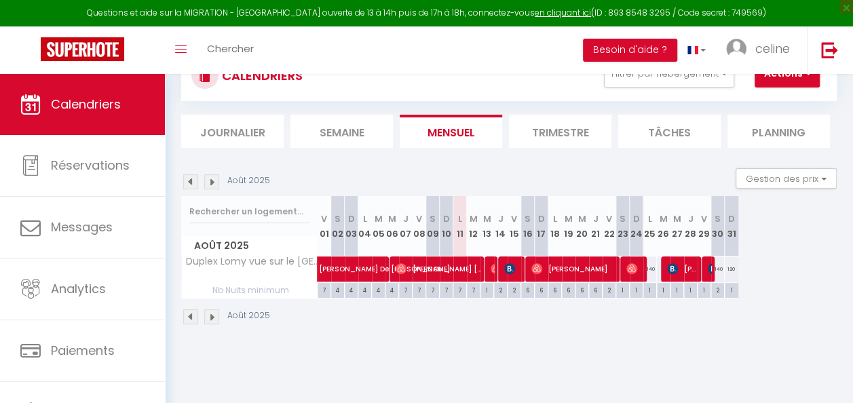
click at [732, 267] on div "120" at bounding box center [732, 269] width 14 height 25
type input "120"
type input "Dim 31 Août 2025"
type input "Lun 01 Septembre 2025"
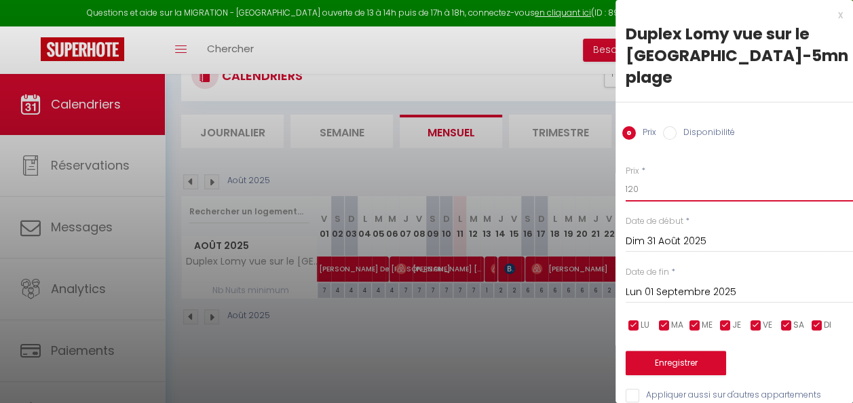
click at [632, 189] on input "120" at bounding box center [739, 189] width 227 height 24
type input "110"
click at [689, 354] on button "Enregistrer" at bounding box center [676, 363] width 100 height 24
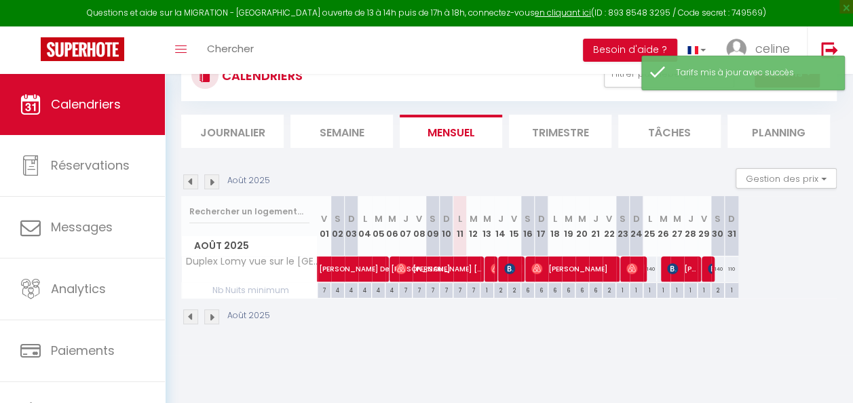
click at [214, 182] on img at bounding box center [211, 181] width 15 height 15
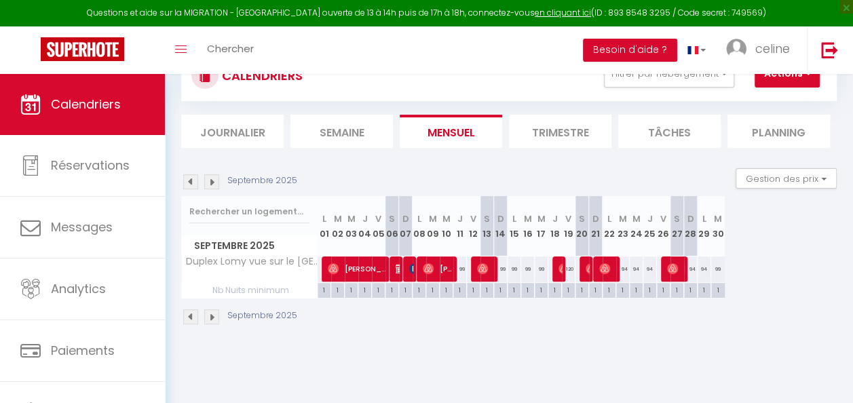
click at [214, 182] on img at bounding box center [211, 181] width 15 height 15
